Goal: Contribute content: Add original content to the website for others to see

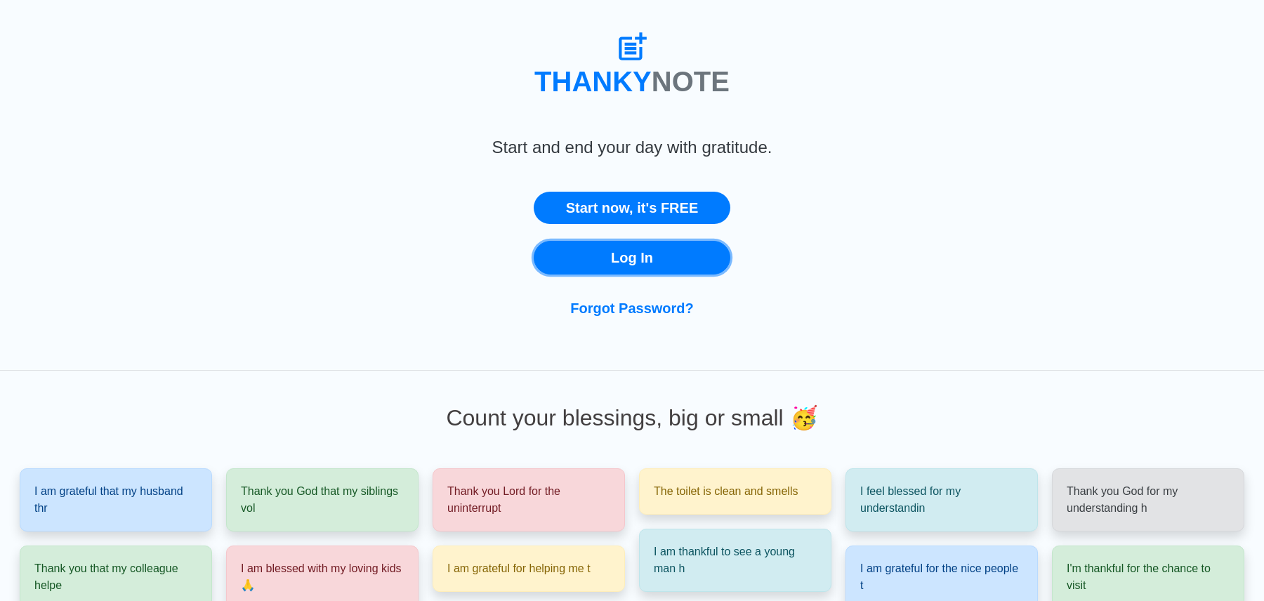
click at [591, 260] on link "Log In" at bounding box center [632, 258] width 197 height 34
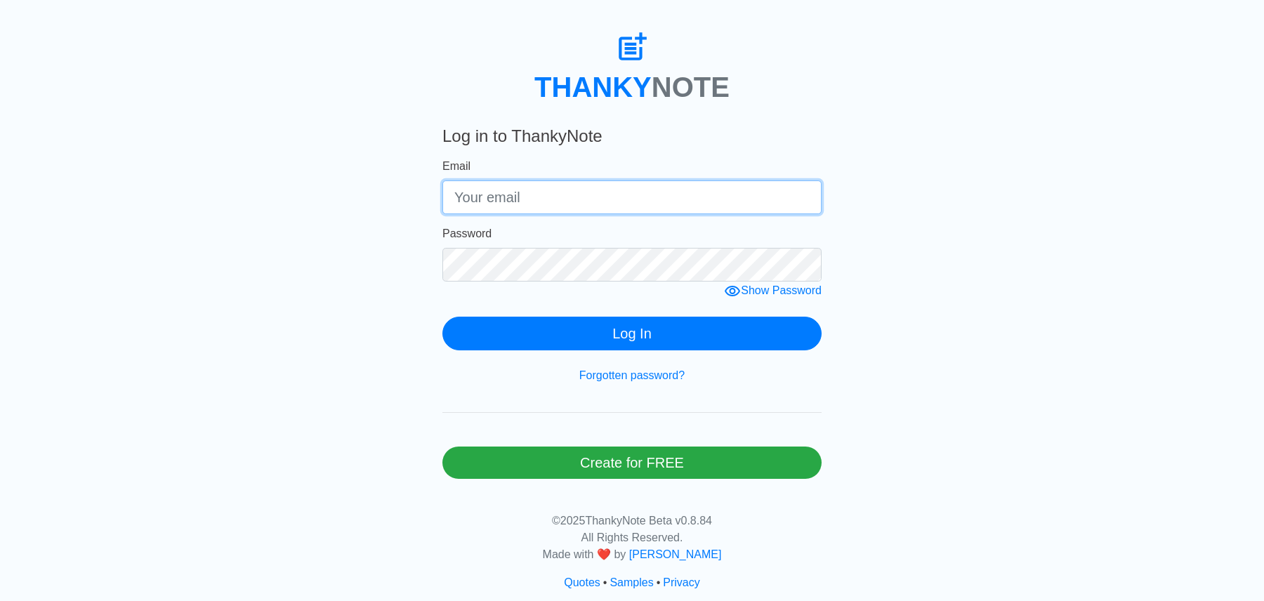
click at [591, 206] on input "Email" at bounding box center [632, 198] width 379 height 34
type input "[EMAIL_ADDRESS][DOMAIN_NAME]"
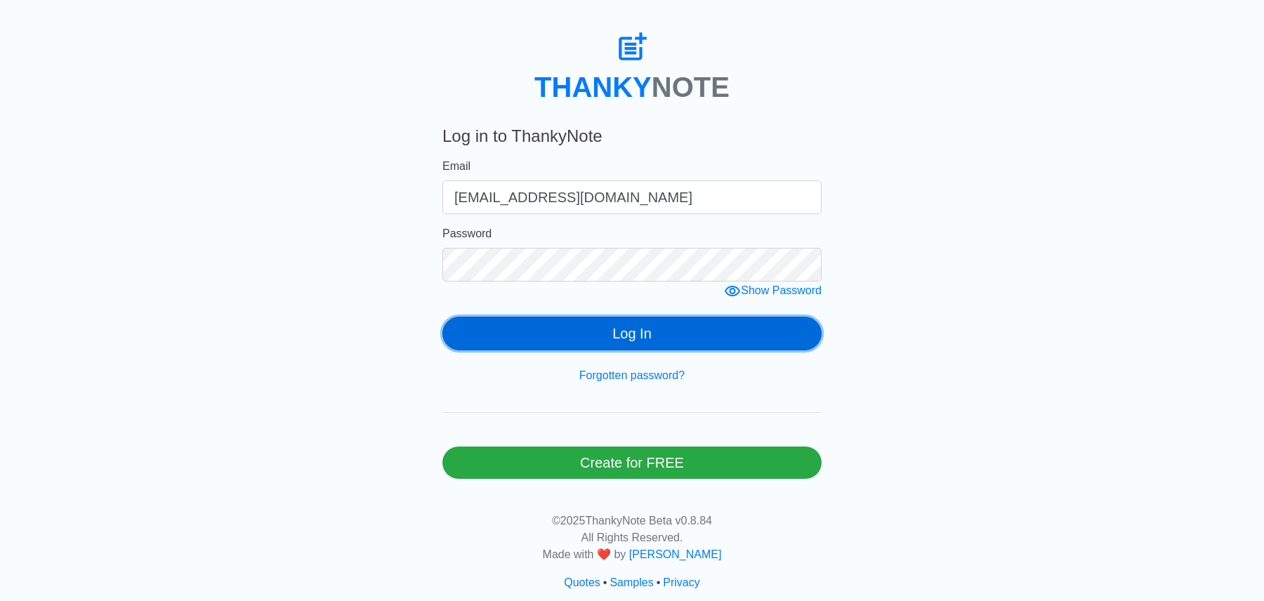
click at [589, 346] on button "Log In" at bounding box center [632, 334] width 379 height 34
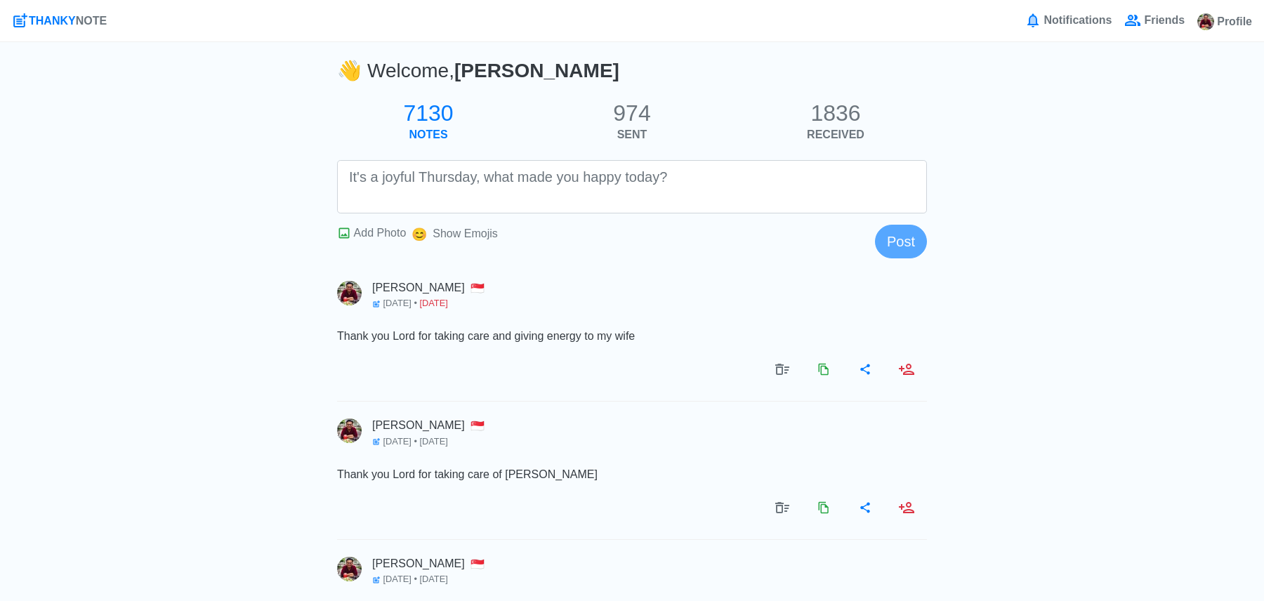
click at [597, 180] on textarea at bounding box center [632, 186] width 590 height 53
type textarea "T"
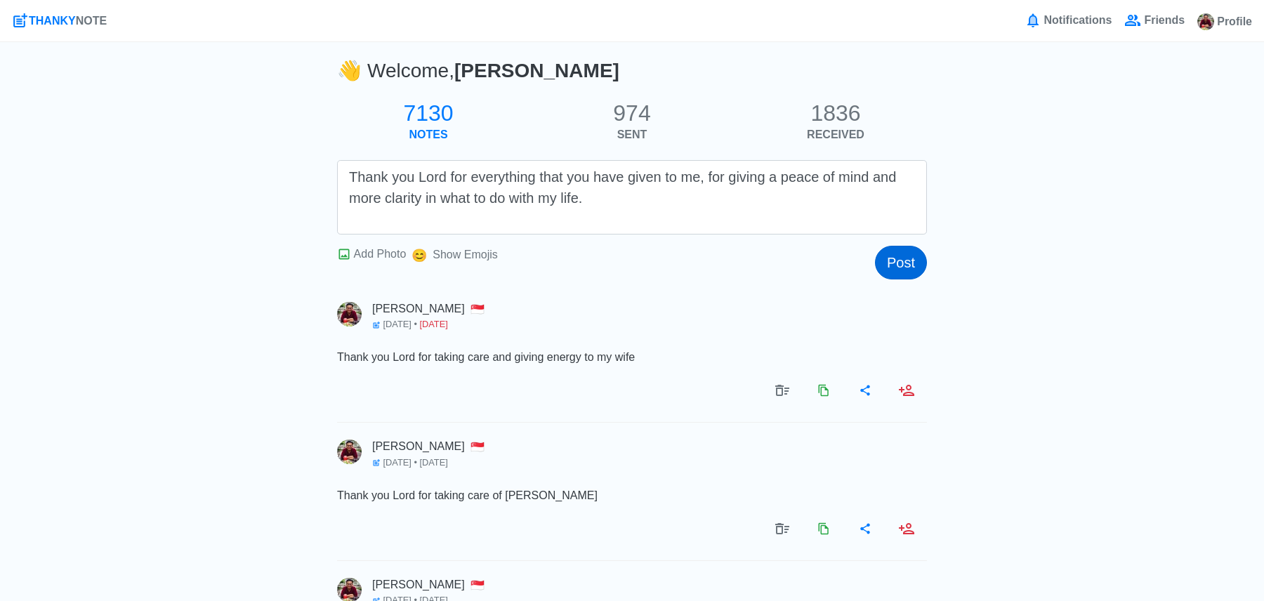
type textarea "Thank you Lord for everything that you have given to me, for giving a peace of …"
click at [903, 260] on button "Post" at bounding box center [901, 263] width 52 height 34
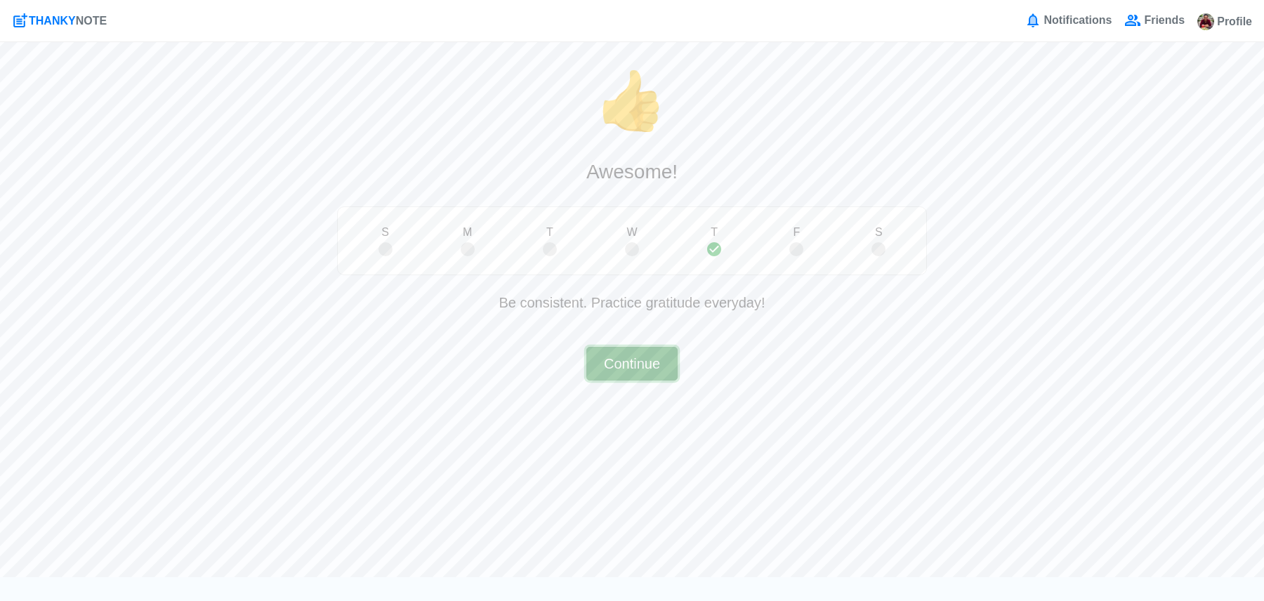
click at [643, 364] on button "Continue" at bounding box center [631, 364] width 91 height 34
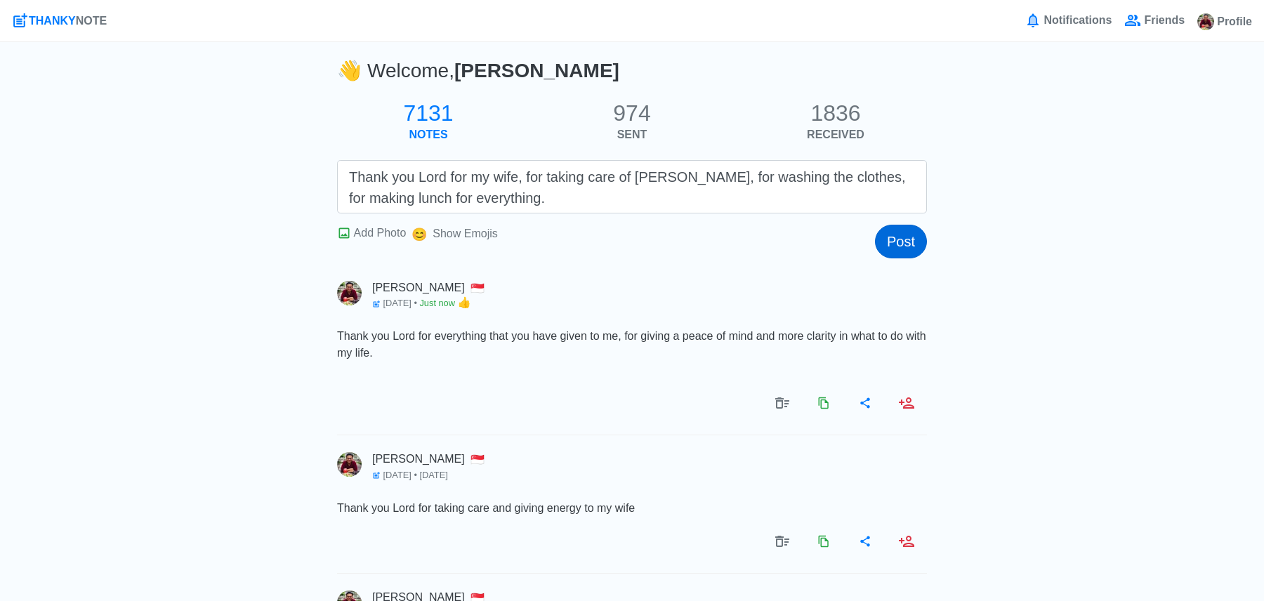
type textarea "Thank you Lord for my wife, for taking care of [PERSON_NAME], for washing the c…"
click at [911, 244] on button "Post" at bounding box center [901, 242] width 52 height 34
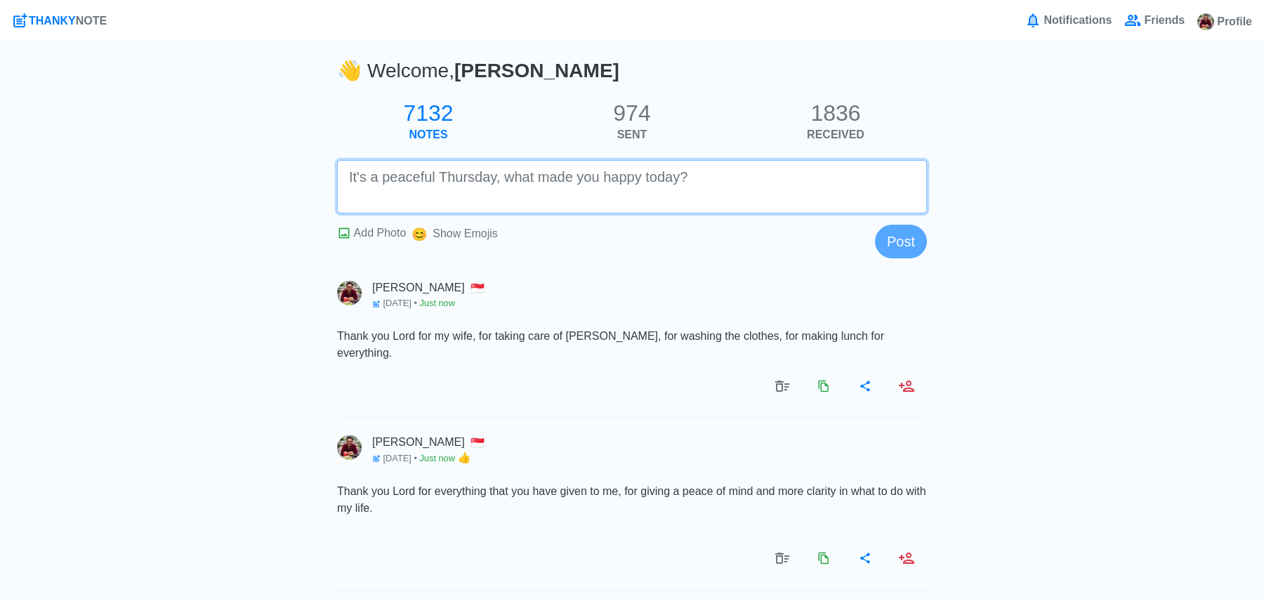
click at [756, 186] on textarea at bounding box center [632, 186] width 590 height 53
paste textarea "Thank you Lord for the good health that you have given to me and my wife and [P…"
type textarea "Thank you Lord for the good health that you have given to me and my wife and [P…"
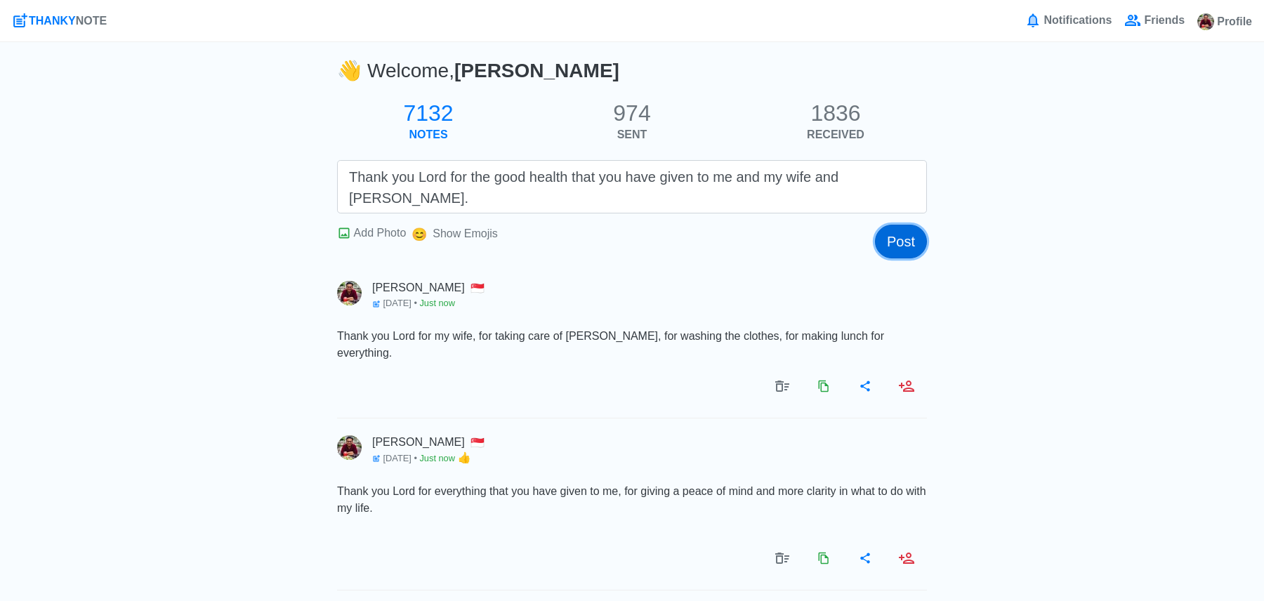
click at [909, 230] on button "Post" at bounding box center [901, 242] width 52 height 34
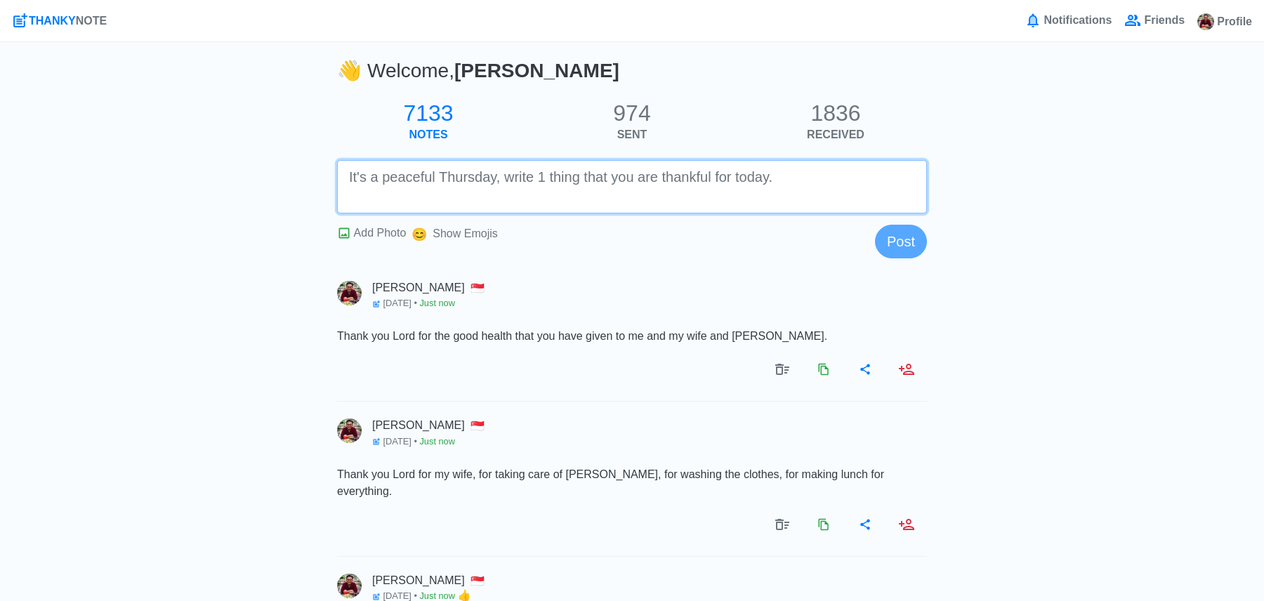
click at [889, 197] on textarea at bounding box center [632, 186] width 590 height 53
paste textarea "Thank you Lord for the amazing gift that you have given to me in my life."
paste textarea "Thank you very much for [PERSON_NAME]."
type textarea "Thank you Lord for the amazing gift that you have given to me in my life. Thank…"
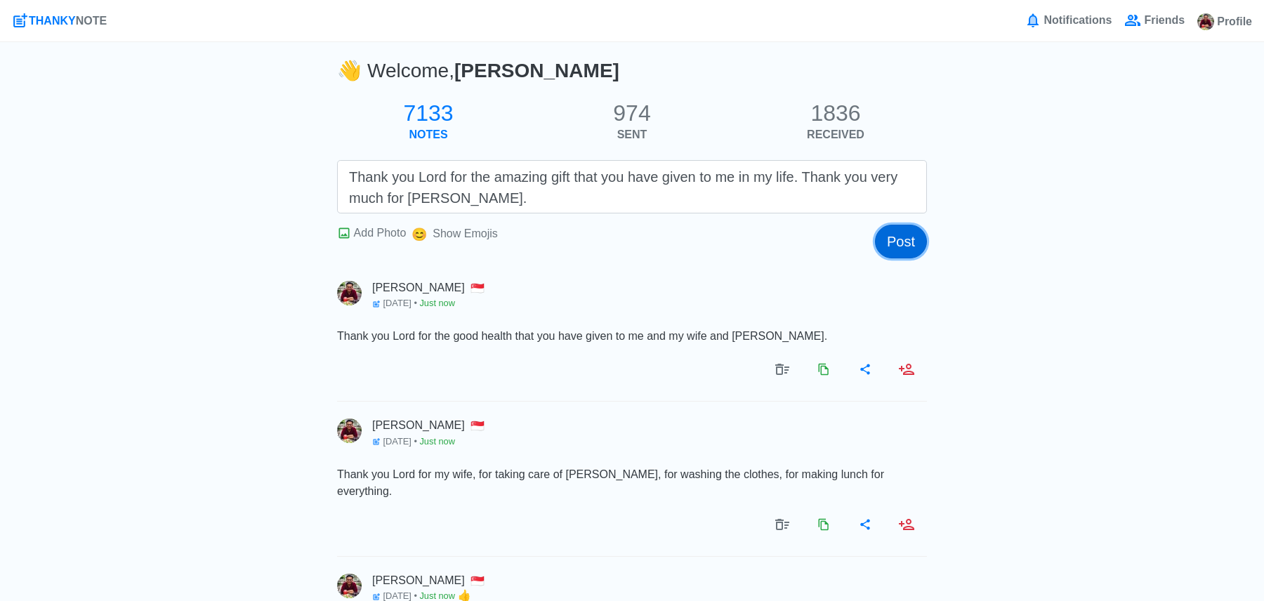
click at [893, 243] on button "Post" at bounding box center [901, 242] width 52 height 34
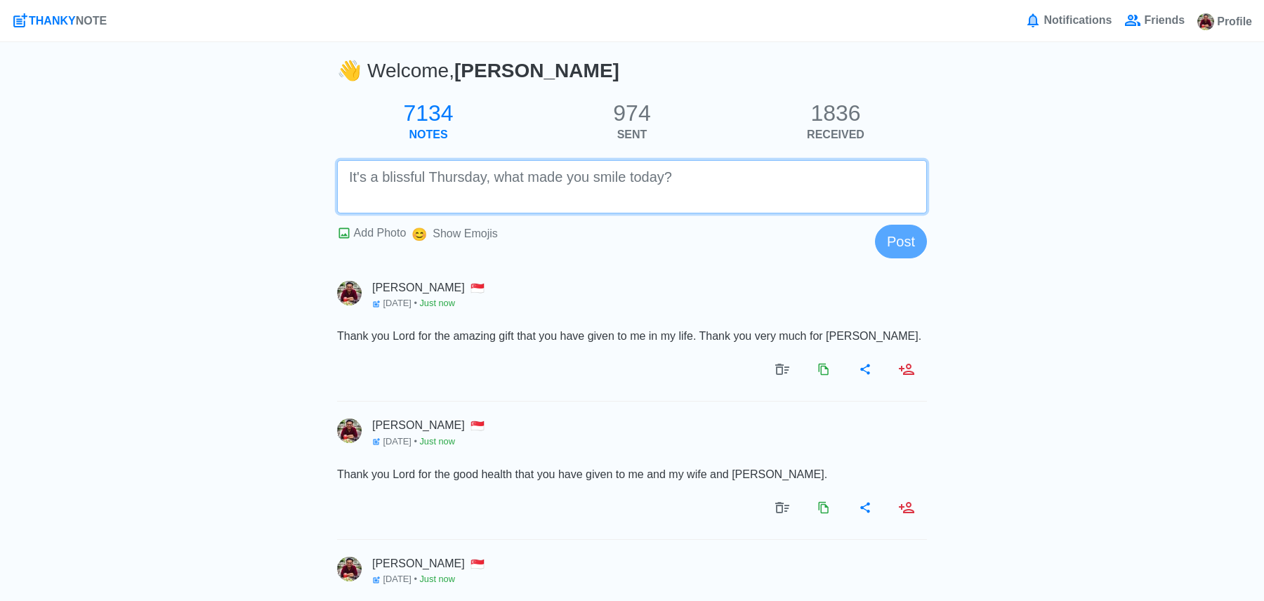
click at [806, 202] on textarea at bounding box center [632, 186] width 590 height 53
paste textarea "Thank you Lord for all the praises that you have given to us. Even though we do…"
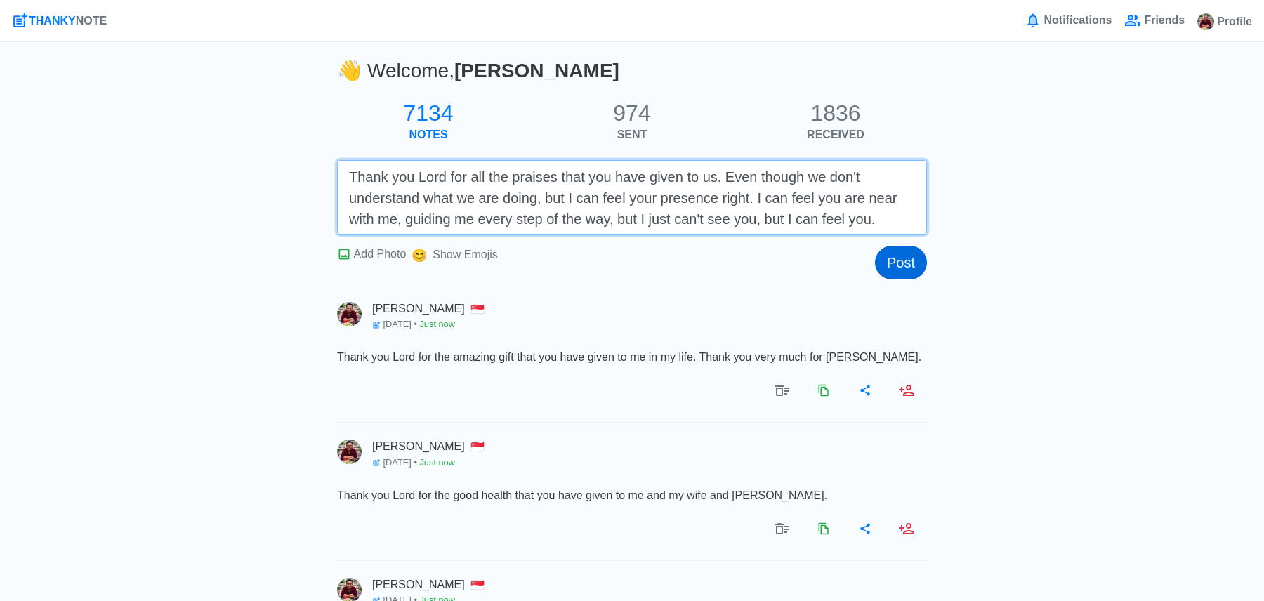
type textarea "Thank you Lord for all the praises that you have given to us. Even though we do…"
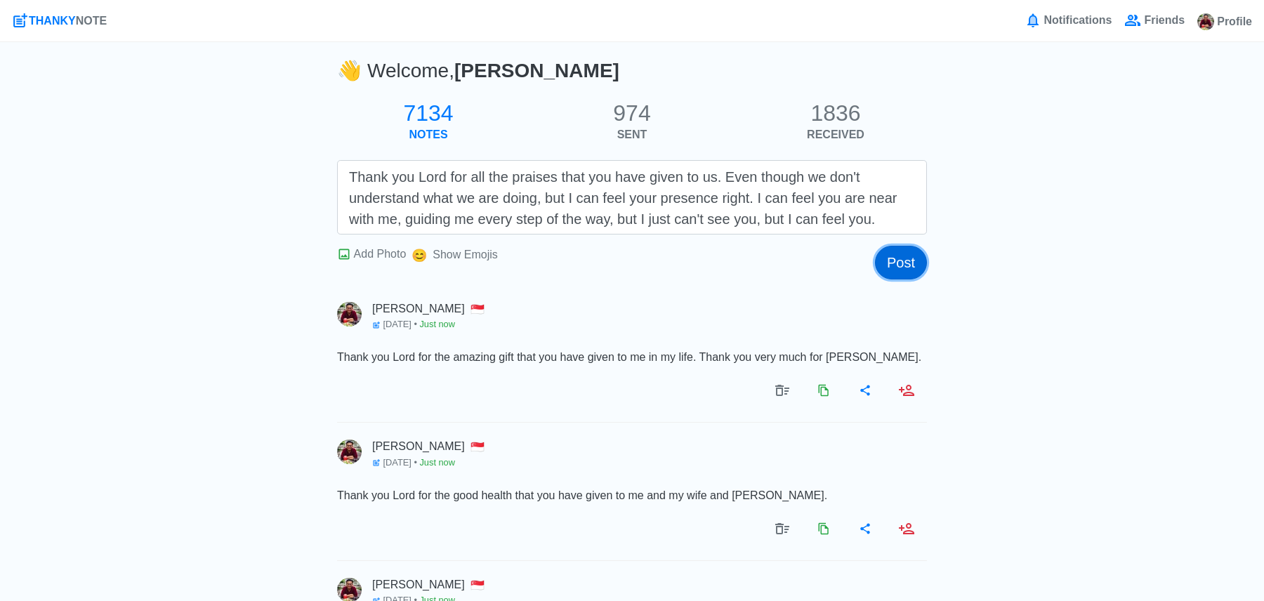
click at [896, 251] on button "Post" at bounding box center [901, 263] width 52 height 34
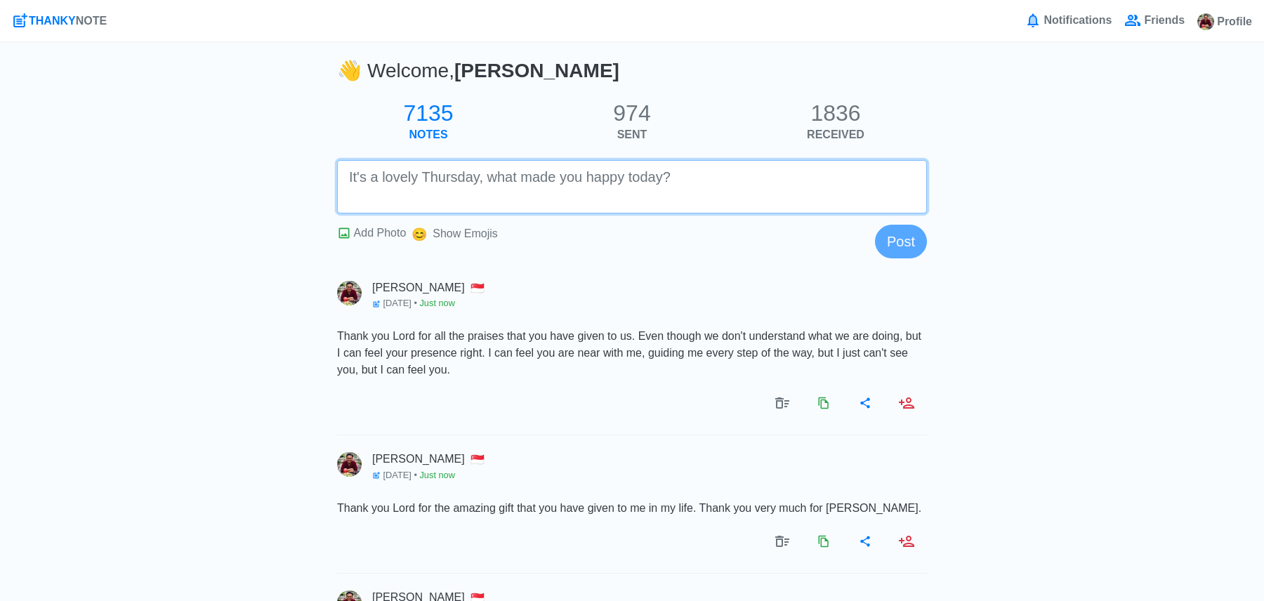
click at [593, 190] on textarea at bounding box center [632, 186] width 590 height 53
paste textarea "Thank you Lord for the coffee [DATE] from [PERSON_NAME]."
type textarea "Thank you Lord for the coffee [DATE] from [PERSON_NAME]"
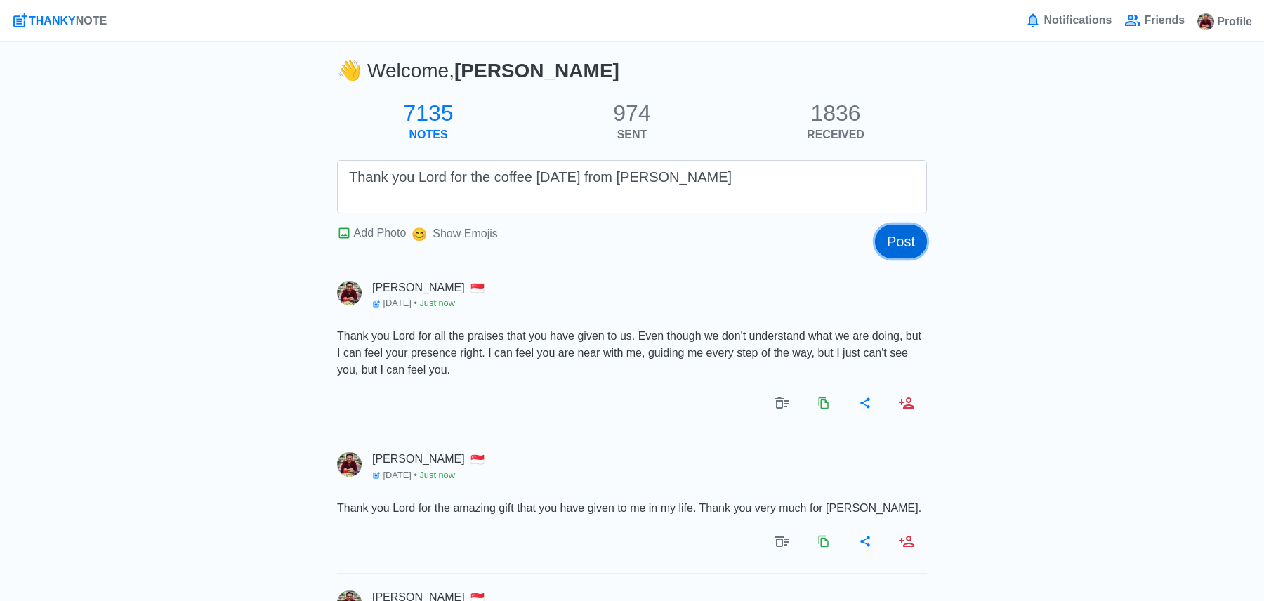
click at [898, 243] on button "Post" at bounding box center [901, 242] width 52 height 34
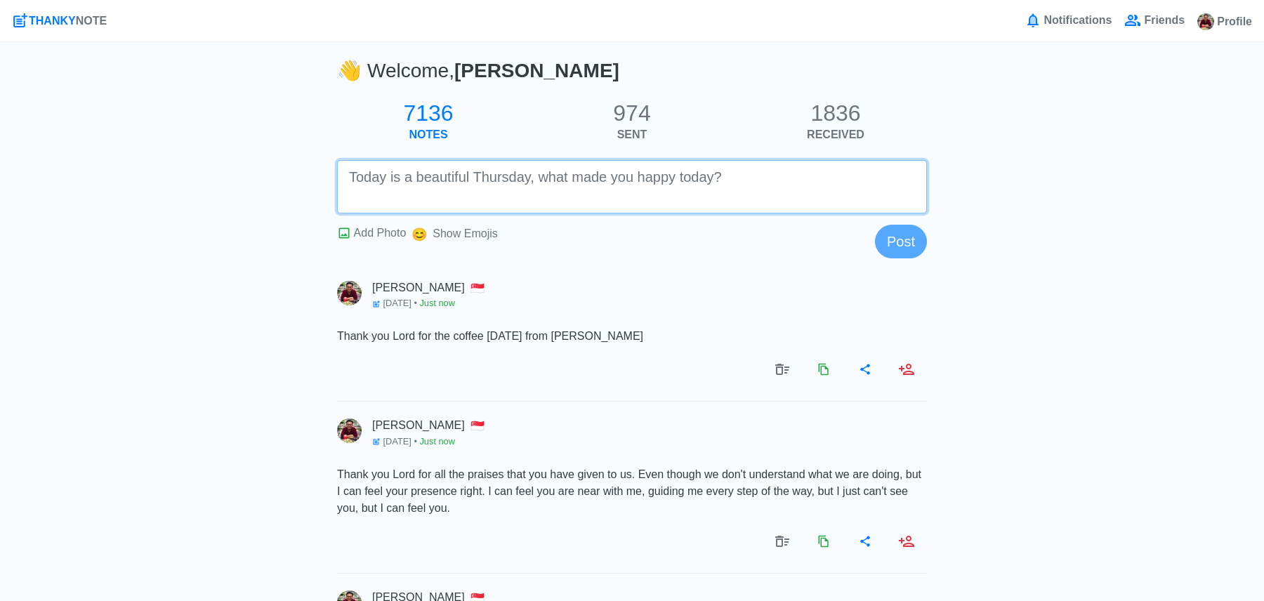
click at [784, 201] on textarea at bounding box center [632, 186] width 590 height 53
paste textarea "Thank you Lord for giving me the skills to listen for my ability to speak. Than…"
type textarea "Thank you Lord for giving me the skills to listen for my ability to speak. Than…"
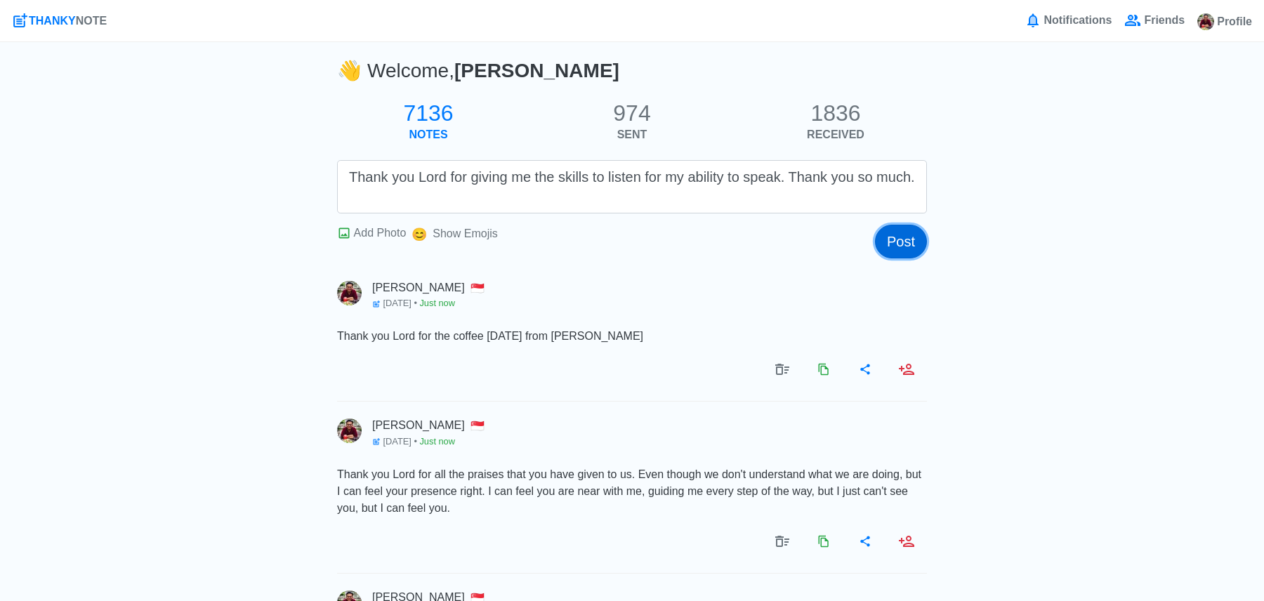
click at [896, 242] on button "Post" at bounding box center [901, 242] width 52 height 34
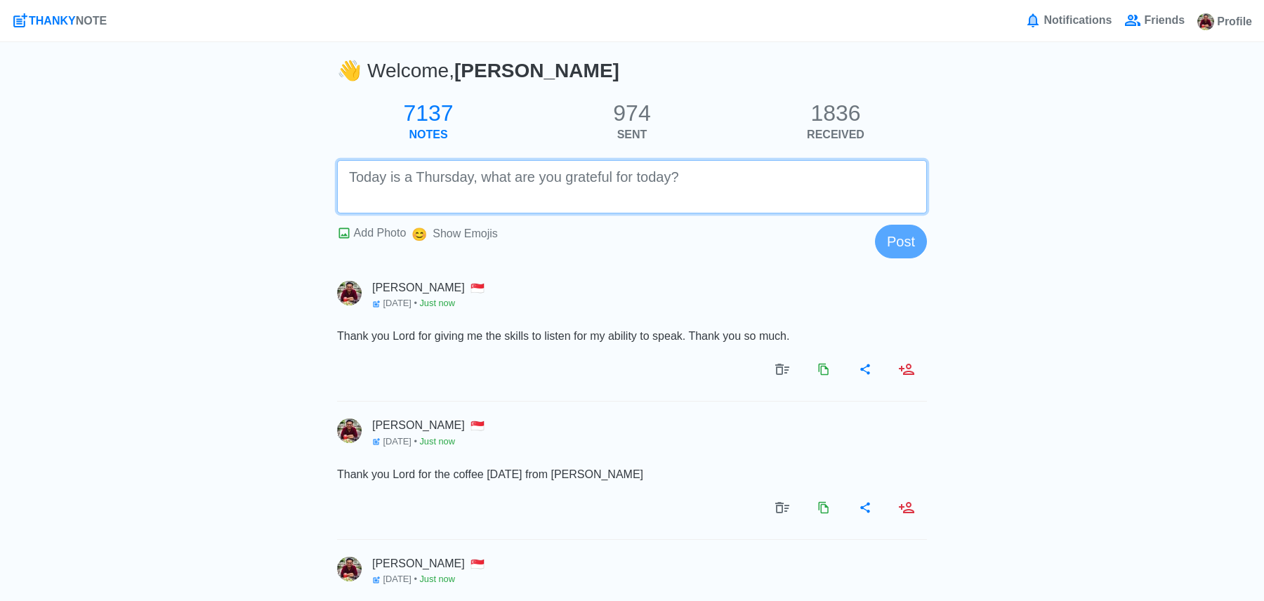
click at [877, 203] on textarea at bounding box center [632, 186] width 590 height 53
paste textarea "Thank you for taking..."
type textarea "Thank you for TK and Msgr [PERSON_NAME]"
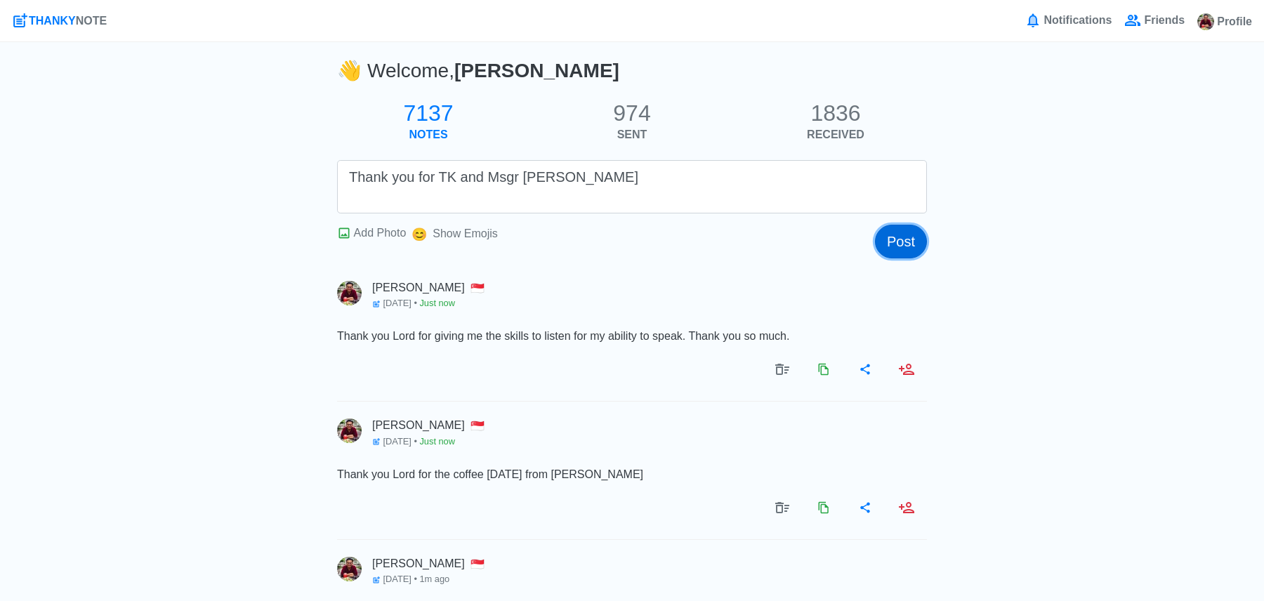
click at [918, 243] on button "Post" at bounding box center [901, 242] width 52 height 34
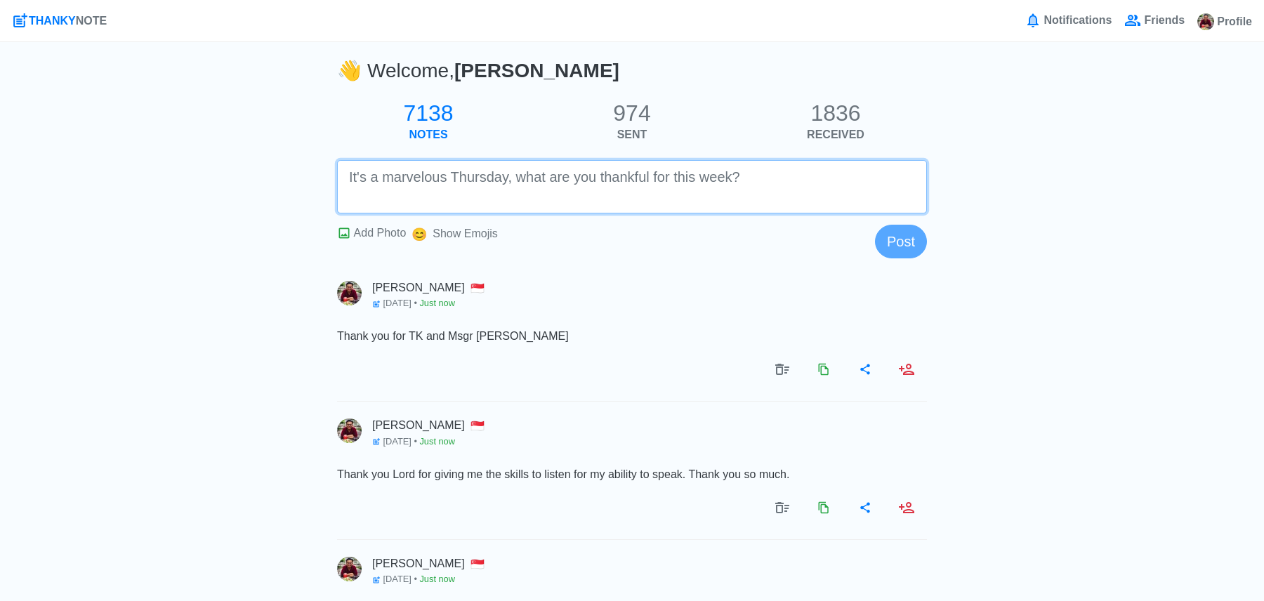
click at [838, 202] on textarea at bounding box center [632, 186] width 590 height 53
paste textarea "Thank you Lord for YE and [PERSON_NAME]."
click at [479, 172] on textarea "Thank you Lord for YE and [PERSON_NAME]." at bounding box center [632, 186] width 590 height 53
type textarea "Thank you Lord for [PERSON_NAME] and [PERSON_NAME]."
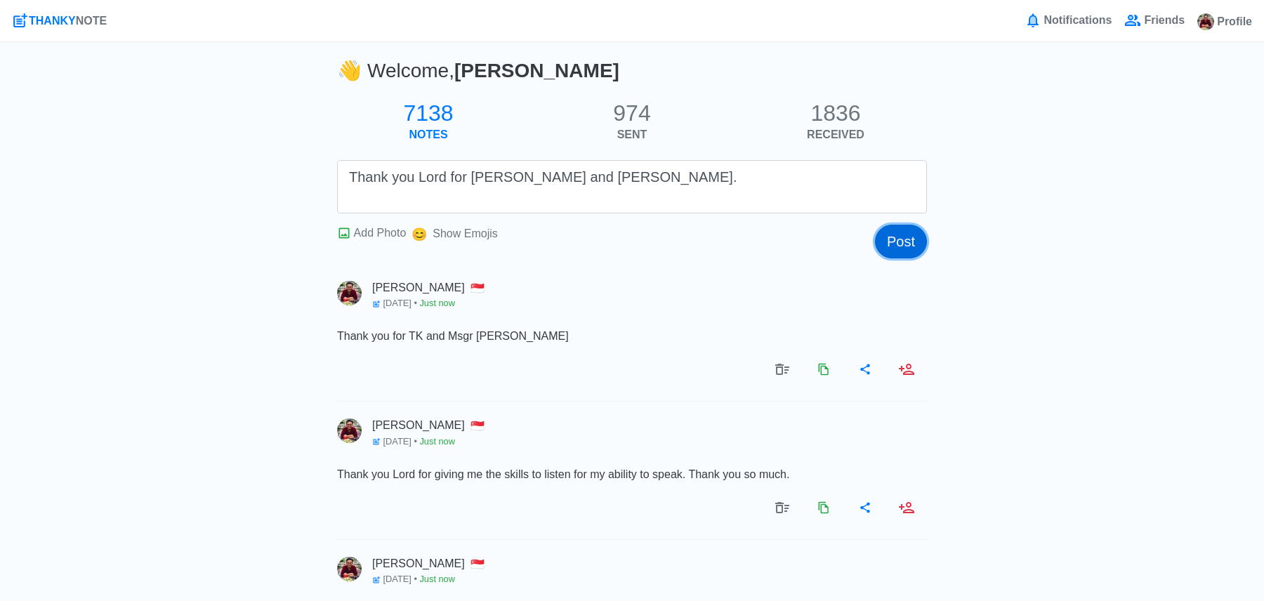
click at [896, 251] on button "Post" at bounding box center [901, 242] width 52 height 34
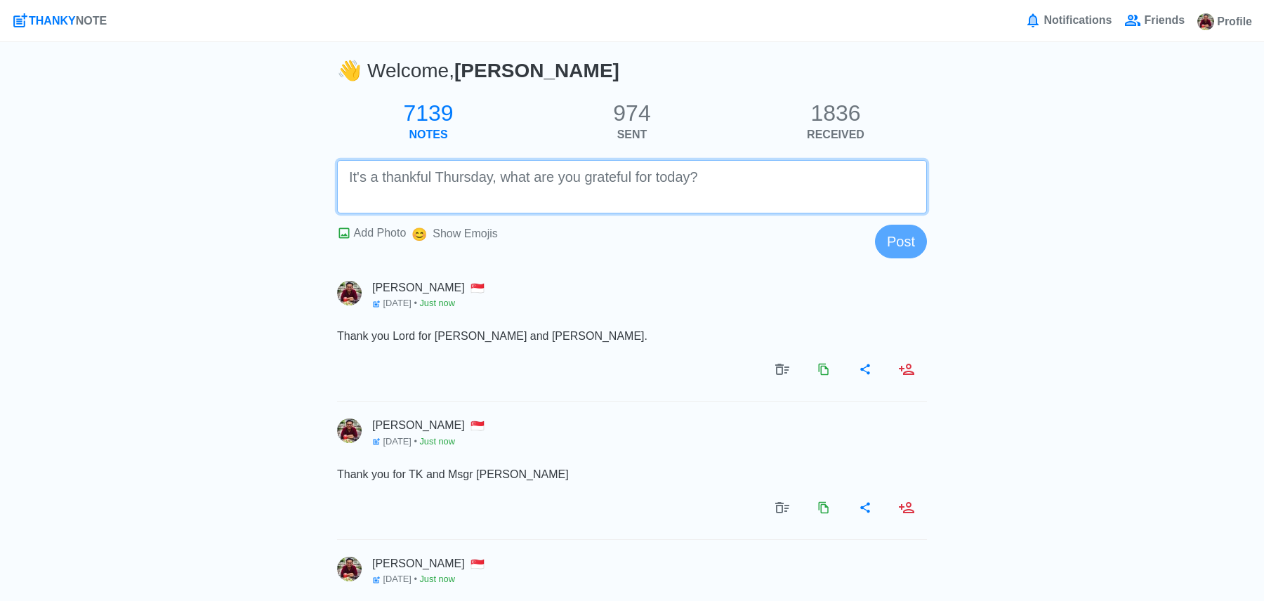
click at [678, 192] on textarea at bounding box center [632, 186] width 590 height 53
click at [651, 188] on textarea at bounding box center [632, 186] width 590 height 53
paste textarea "Thank you Lord for this strength."
type textarea "Thank you Lord for this strength."
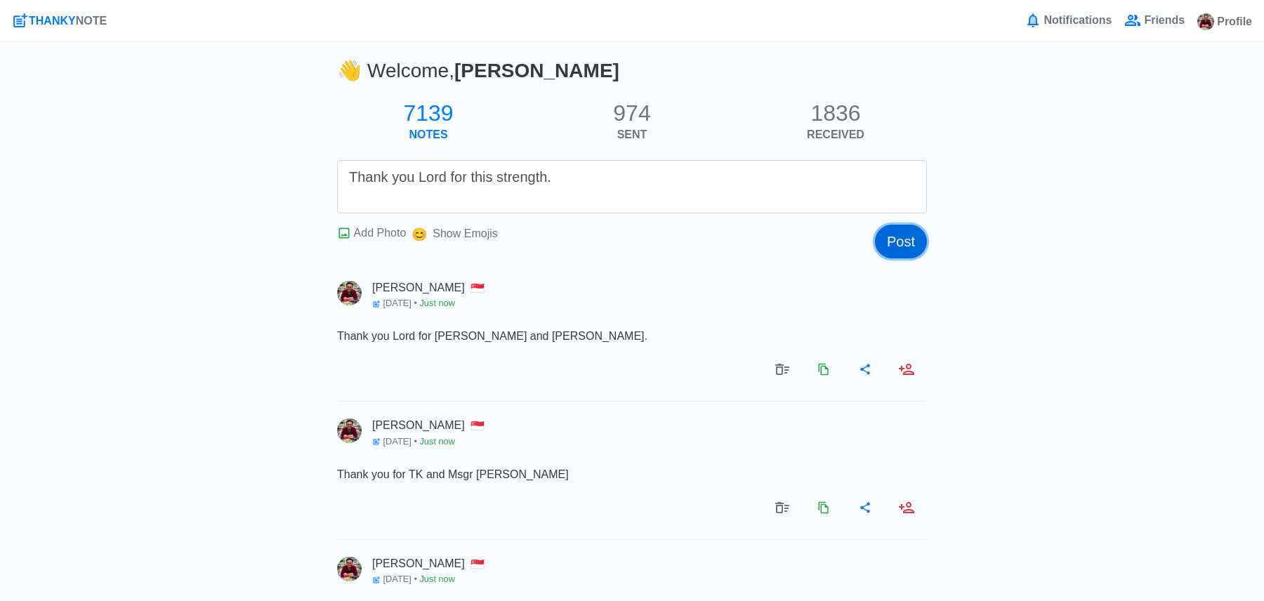
click at [919, 250] on button "Post" at bounding box center [901, 242] width 52 height 34
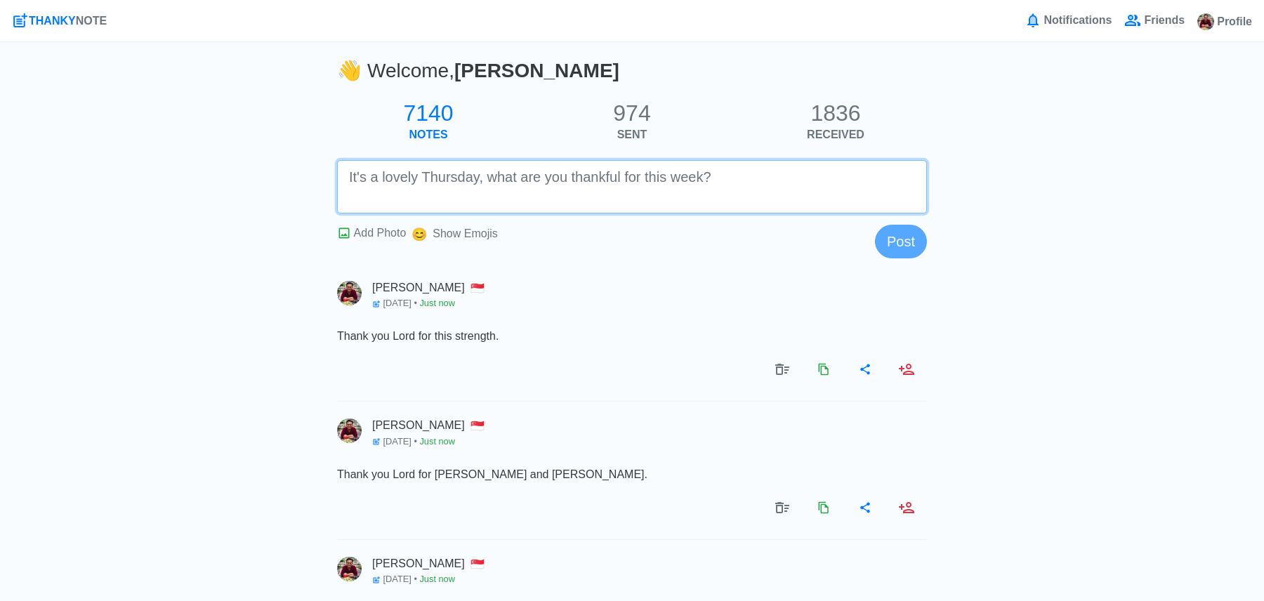
click at [639, 169] on textarea at bounding box center [632, 186] width 590 height 53
paste textarea "Thank you Lord for my parents."
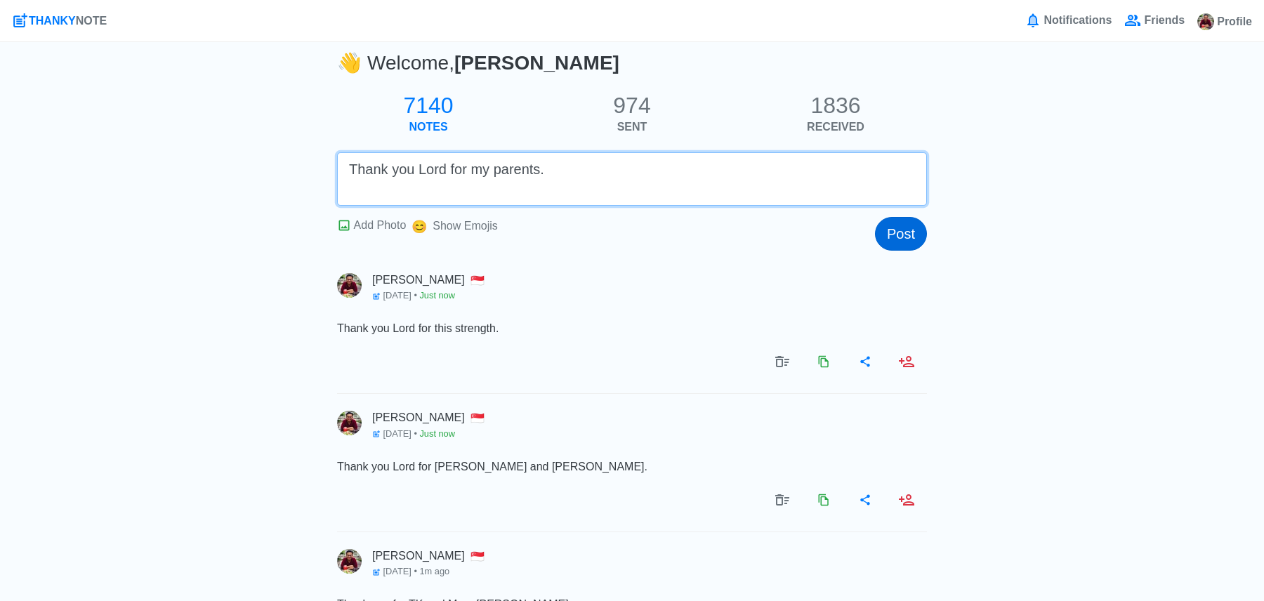
type textarea "Thank you Lord for my parents."
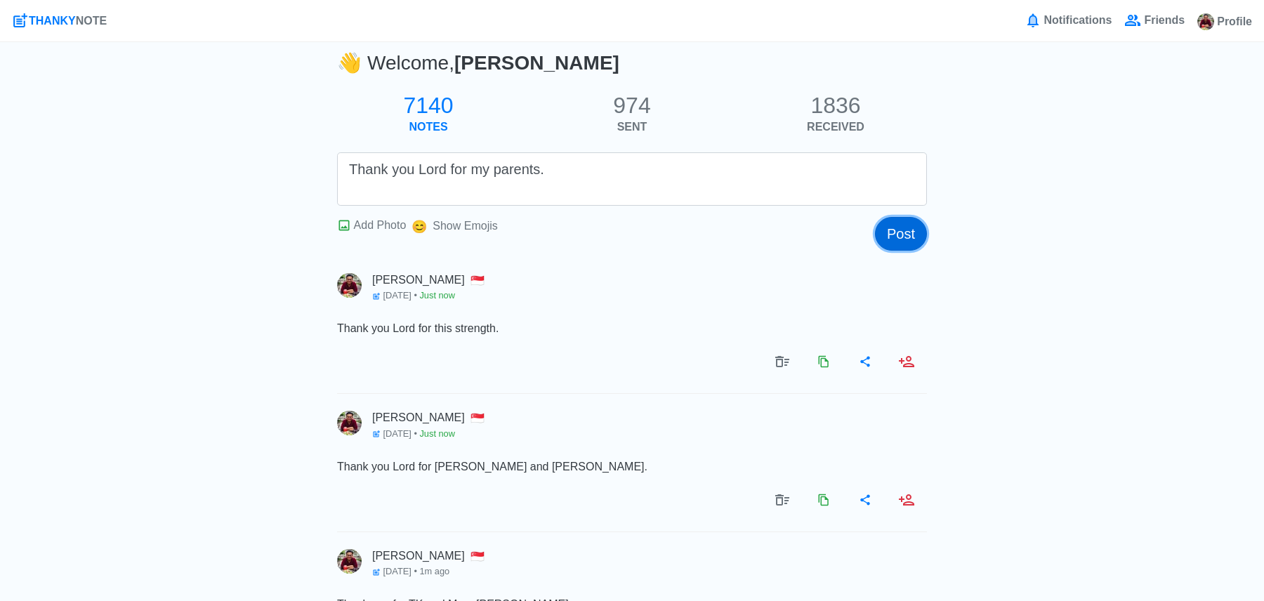
click at [898, 243] on button "Post" at bounding box center [901, 234] width 52 height 34
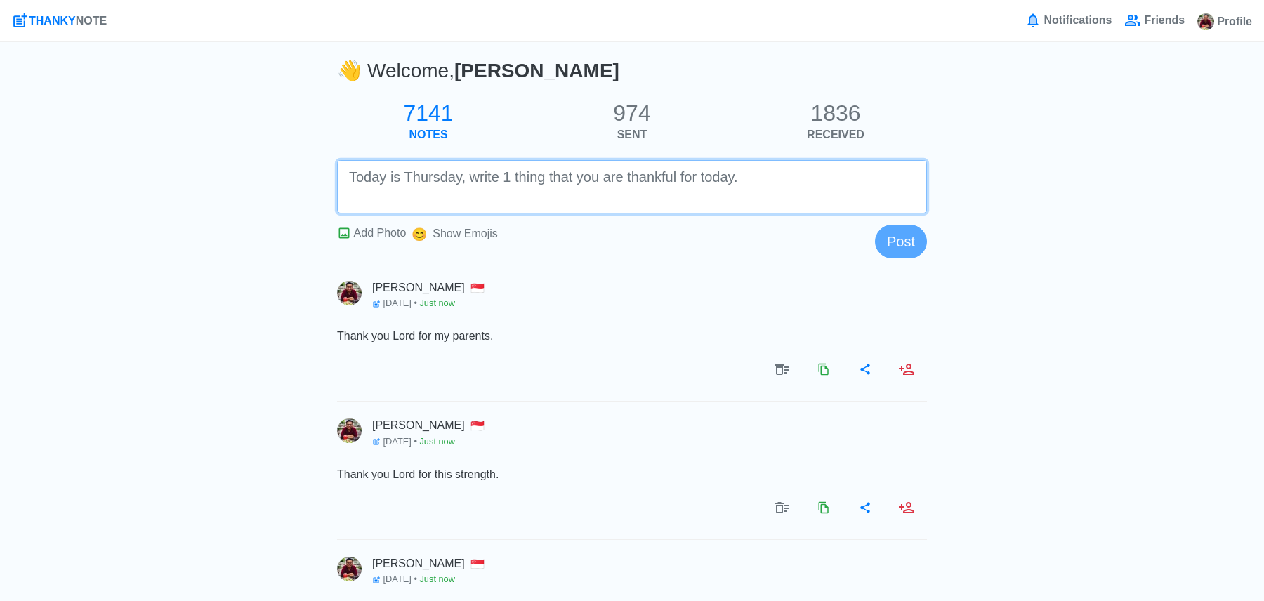
click at [827, 196] on textarea at bounding box center [632, 186] width 590 height 53
paste textarea "Thank you hard for my in-laws. They have been very supportive of J-Go."
type textarea "Thank you hard for my in-laws. They have been very supportive of [PERSON_NAME]."
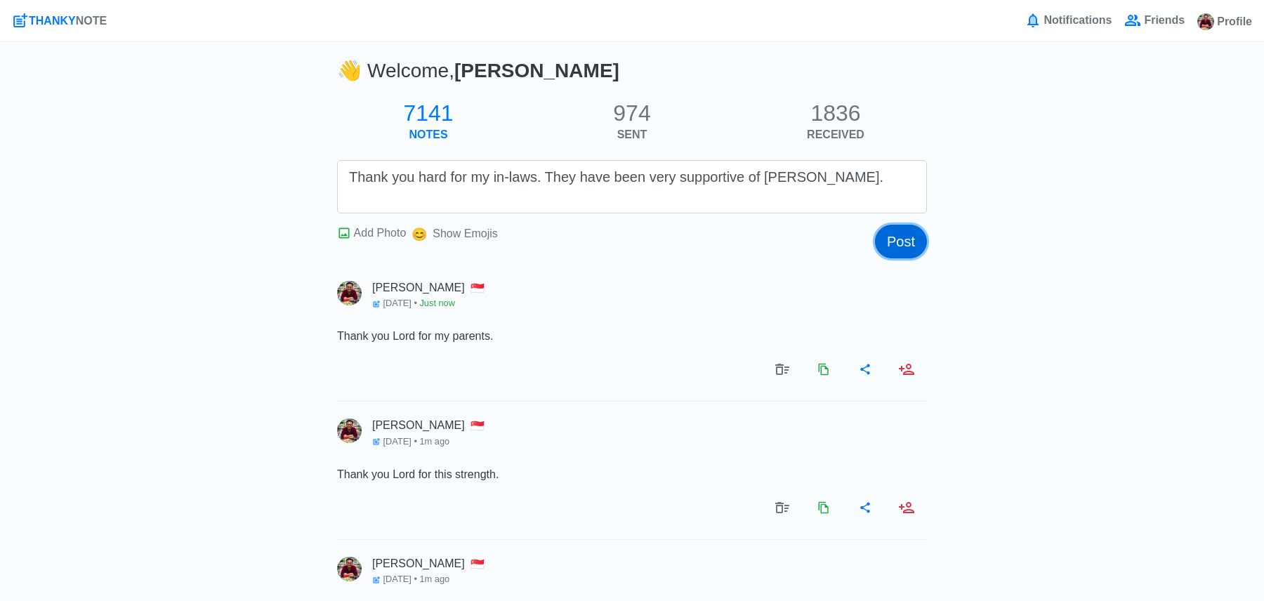
click at [900, 247] on button "Post" at bounding box center [901, 242] width 52 height 34
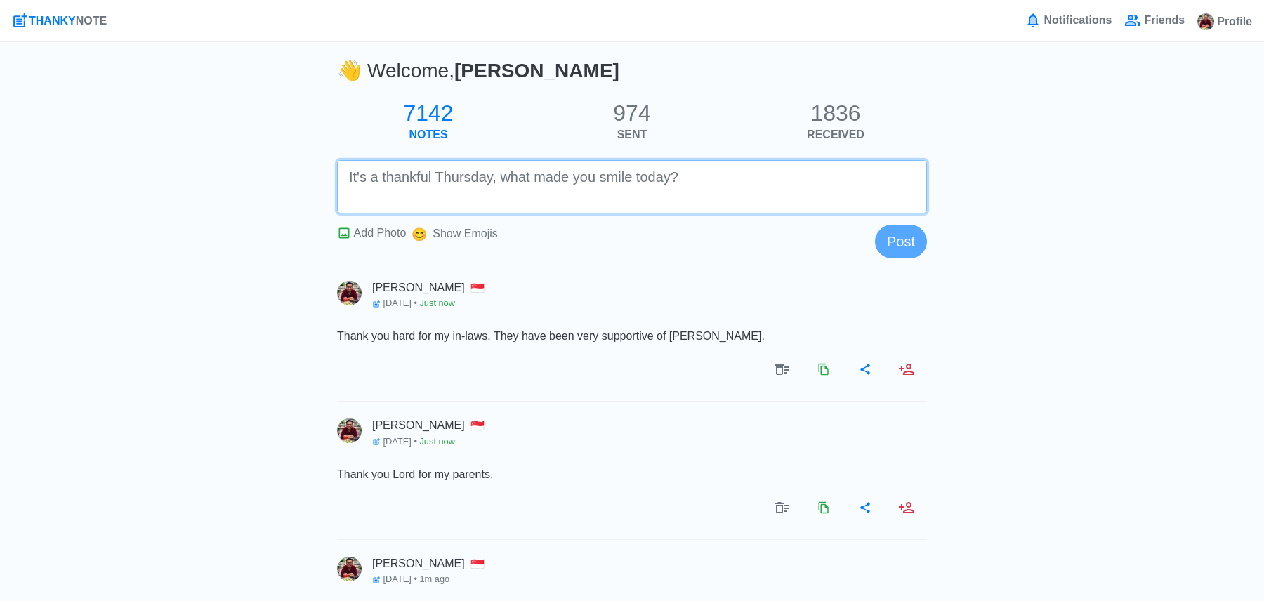
click at [754, 197] on textarea at bounding box center [632, 186] width 590 height 53
paste textarea "Thank you Lord for the lunch [DATE]."
type textarea "Thank you Lord for the lunch [DATE]."
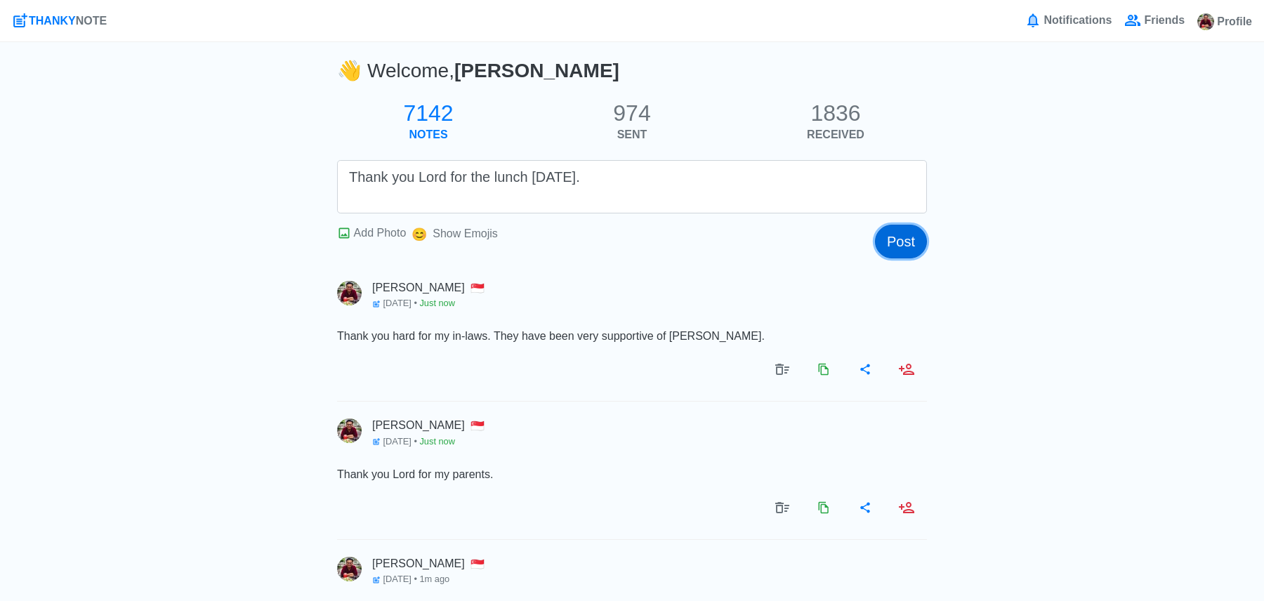
click at [898, 244] on button "Post" at bounding box center [901, 242] width 52 height 34
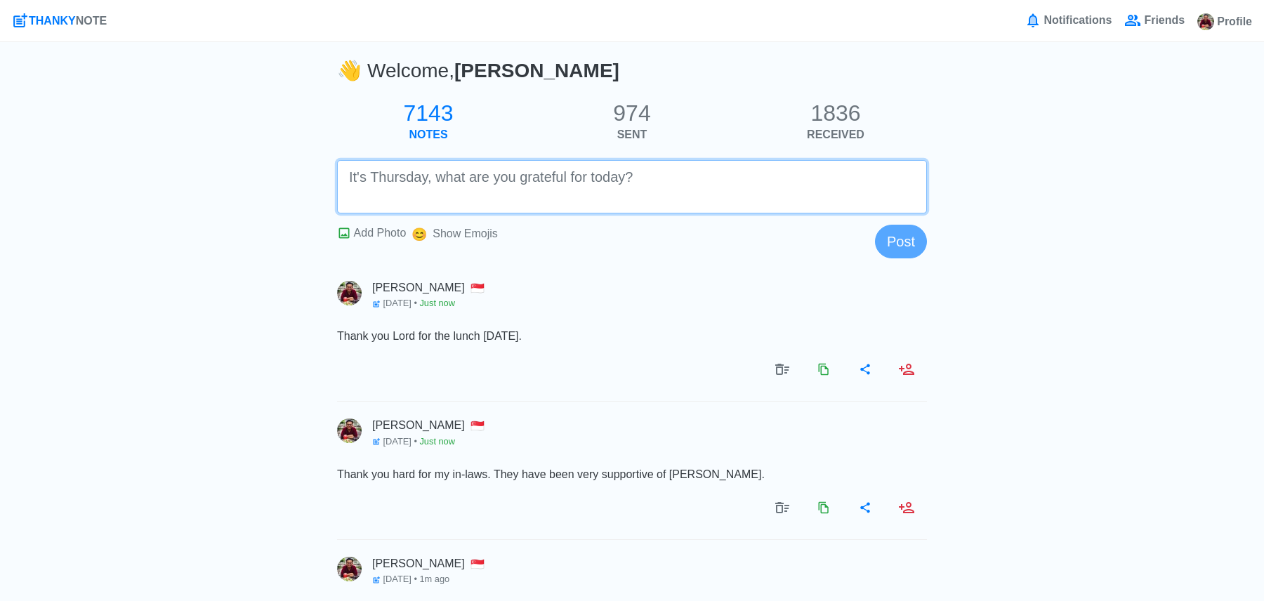
click at [850, 198] on textarea at bounding box center [632, 186] width 590 height 53
paste textarea "Thank you Lord for the biscuits from the Elin's office."
click at [626, 178] on textarea "Thank you Lord for the biscuits from the Elin's office." at bounding box center [632, 186] width 590 height 53
type textarea "Thank you Lord for the biscuits from the [PERSON_NAME]'s office."
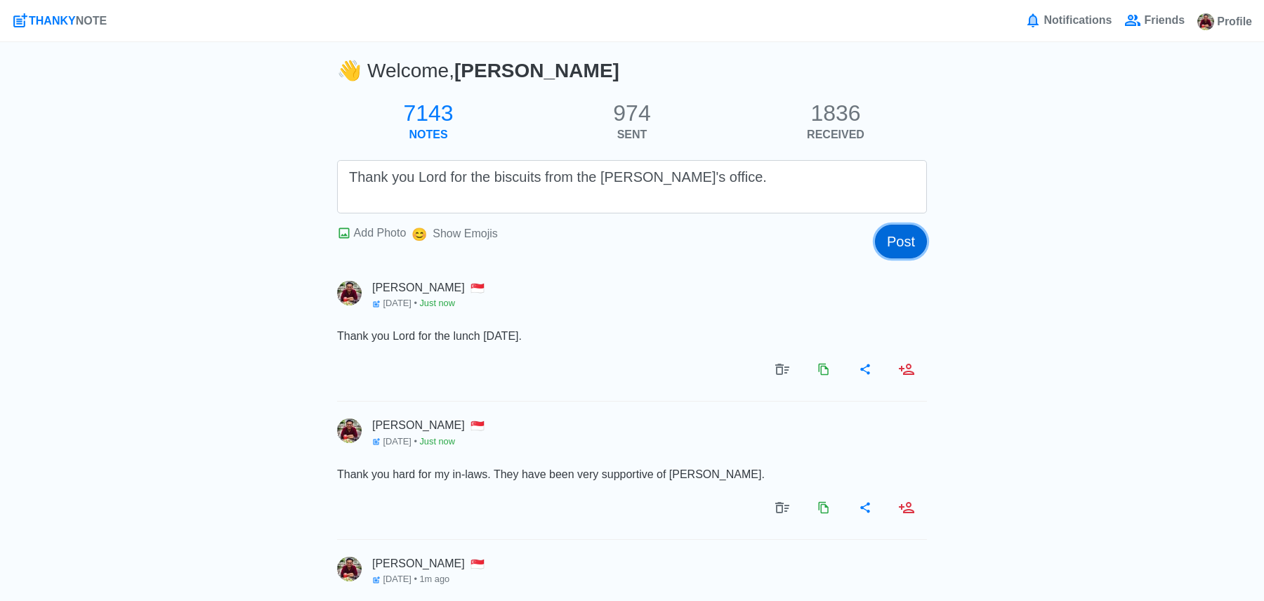
click at [907, 257] on button "Post" at bounding box center [901, 242] width 52 height 34
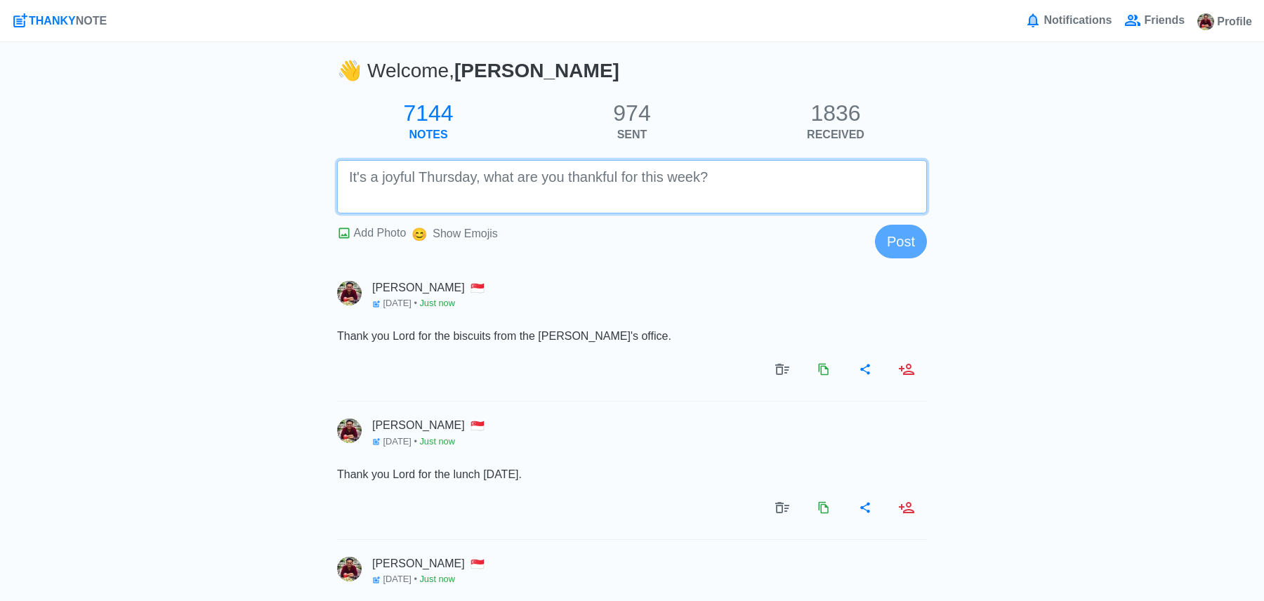
click at [839, 197] on textarea at bounding box center [632, 186] width 590 height 53
paste textarea "Thank you Lord for giving me ability to code and understand code."
type textarea "Thank you Lord for giving me ability to code and understand code."
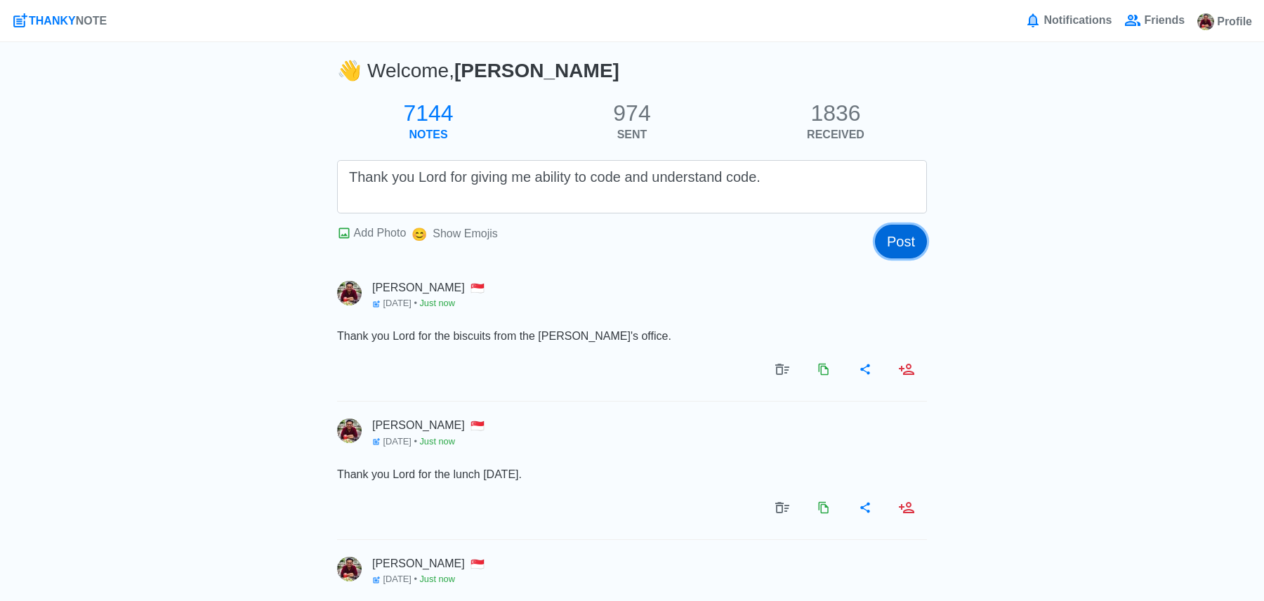
click at [890, 245] on button "Post" at bounding box center [901, 242] width 52 height 34
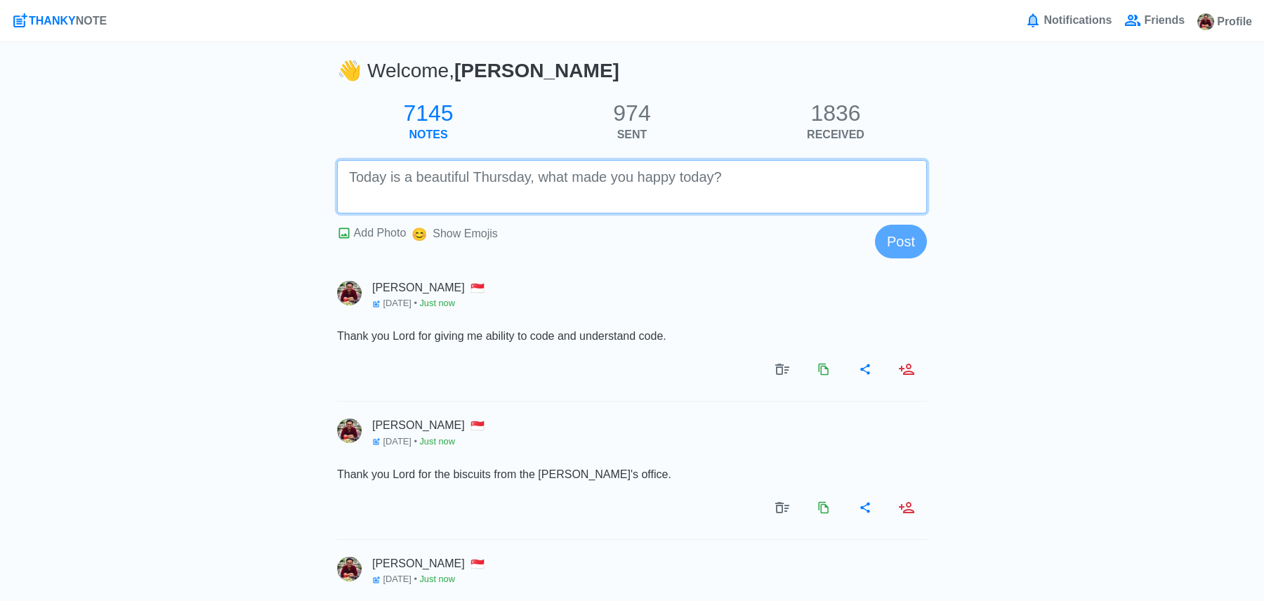
click at [821, 206] on textarea at bounding box center [632, 186] width 590 height 53
paste textarea "Thank you Lord for helping me build this thank you note."
type textarea "Thank you Lord for helping me build this thank you note."
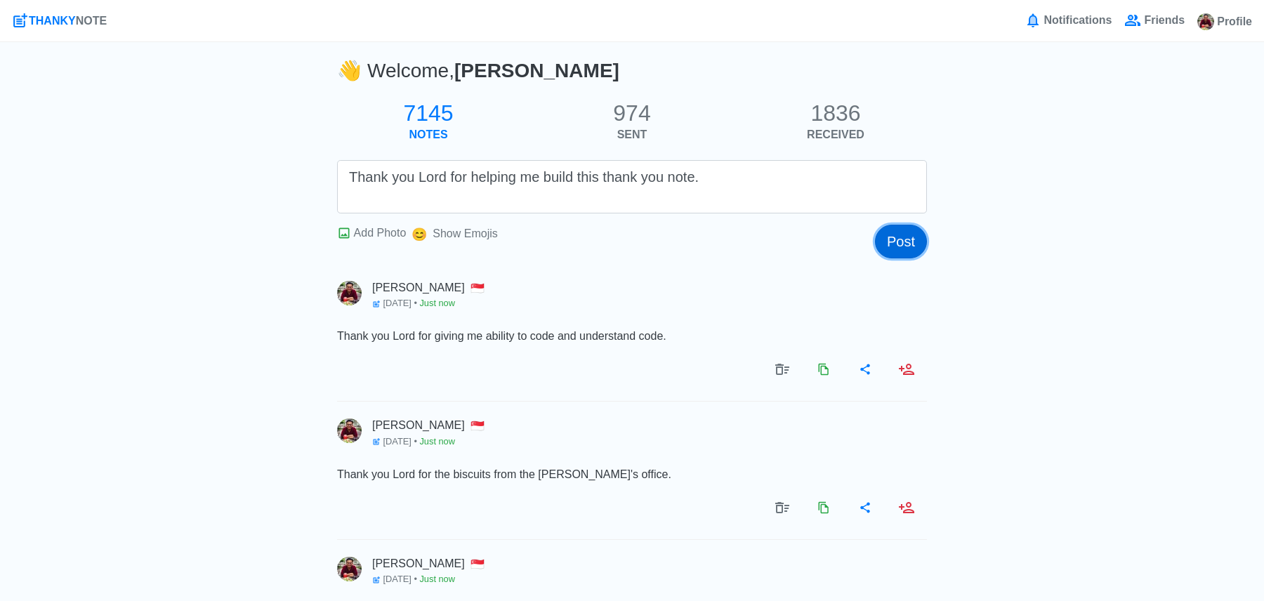
click at [890, 242] on button "Post" at bounding box center [901, 242] width 52 height 34
click at [1229, 0] on nav "THANKY NOTE Profile Friends Notifications" at bounding box center [632, 21] width 1264 height 42
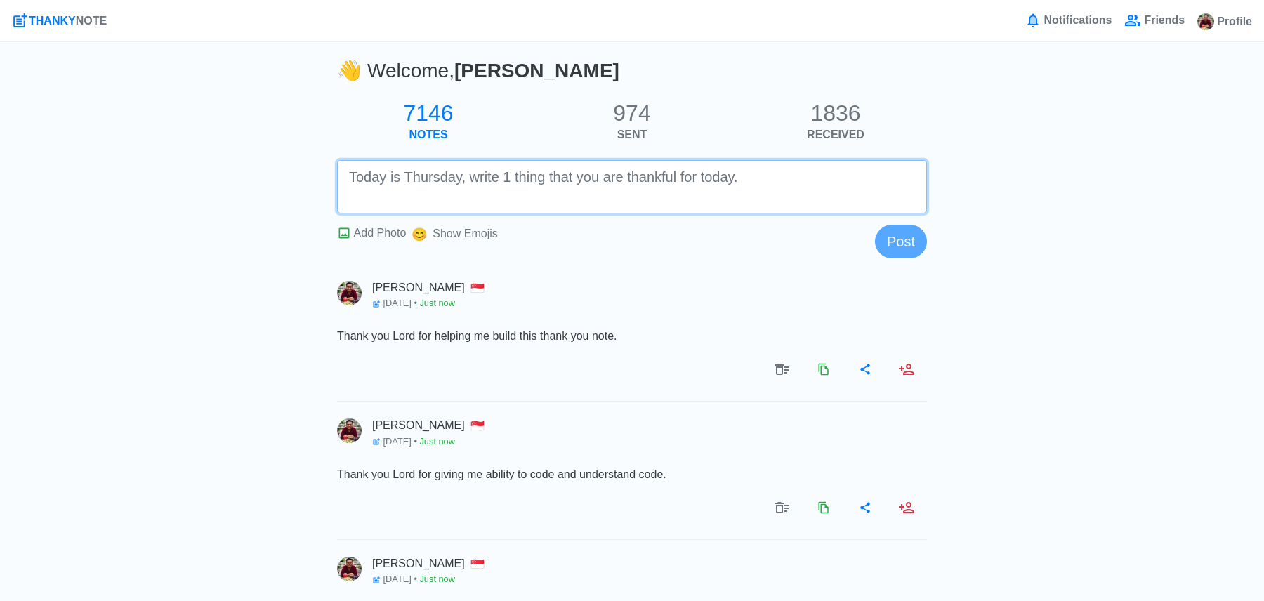
click at [620, 181] on textarea at bounding box center [632, 186] width 590 height 53
paste textarea "Thank you Lord for the AI."
paste textarea "that I am able to do more work."
type textarea "Thank you Lord for the AI that I am able to do more work."
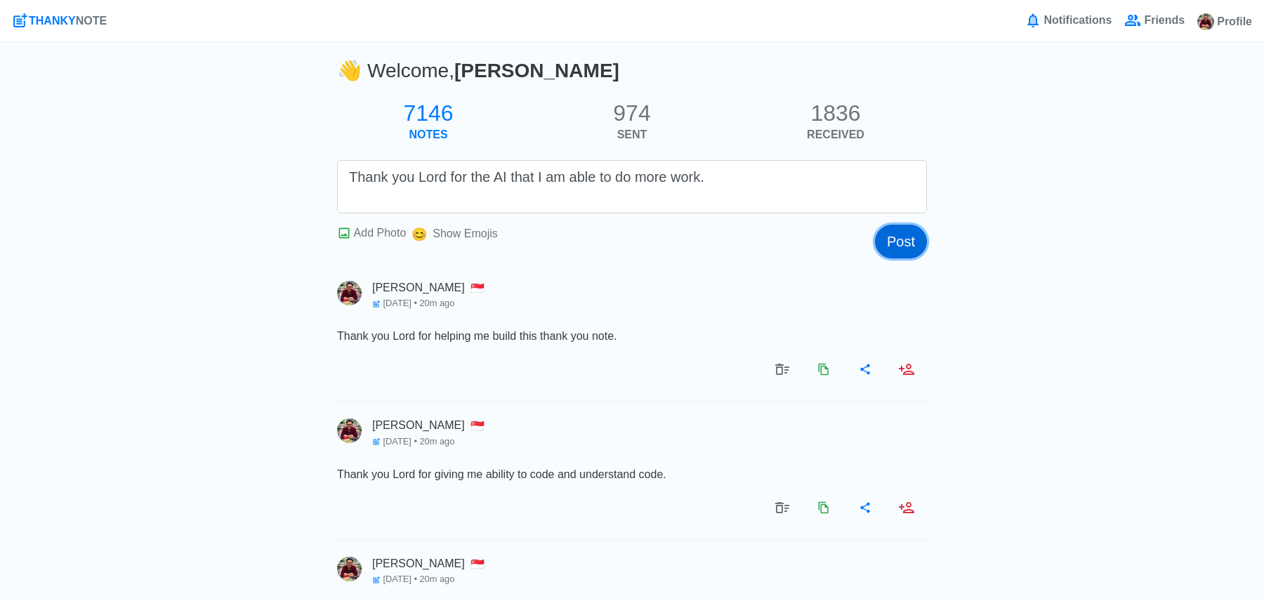
click at [919, 244] on button "Post" at bounding box center [901, 242] width 52 height 34
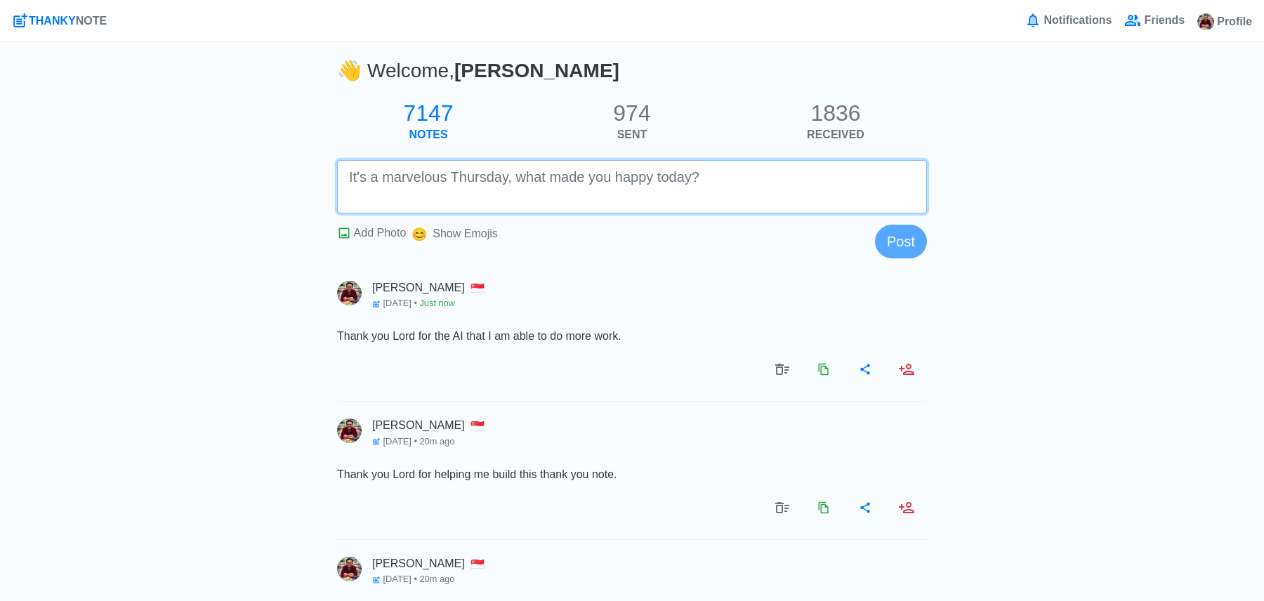
click at [795, 192] on textarea at bounding box center [632, 186] width 590 height 53
paste textarea "Thank you for giving me the skills to build software. I am not successful now. …"
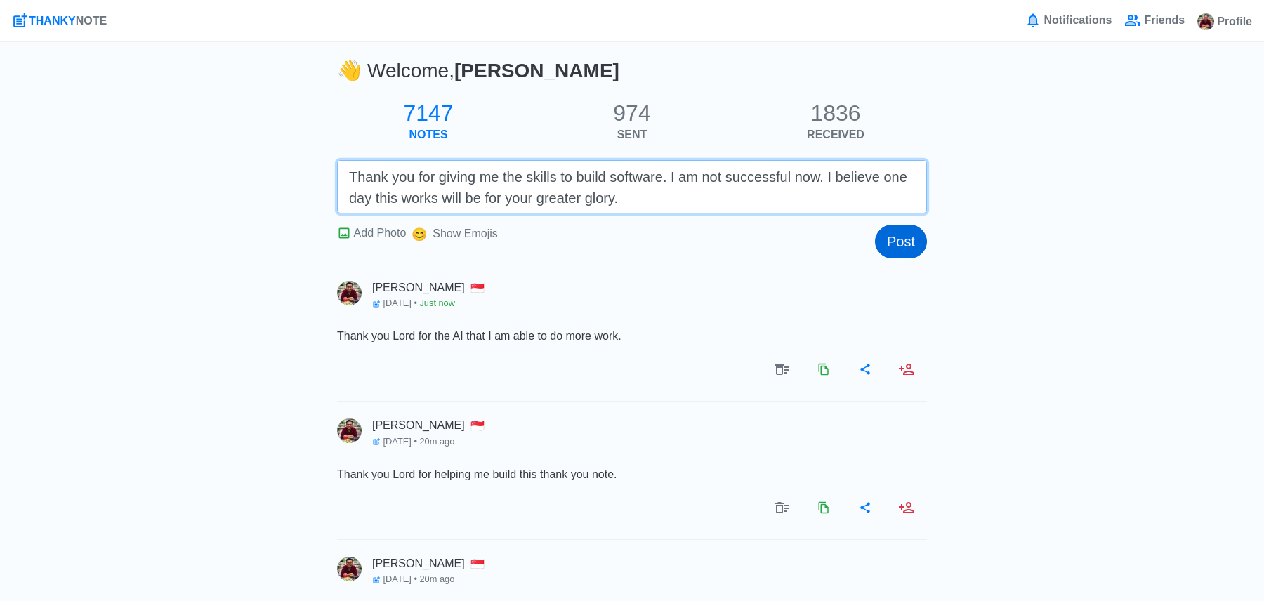
type textarea "Thank you for giving me the skills to build software. I am not successful now. …"
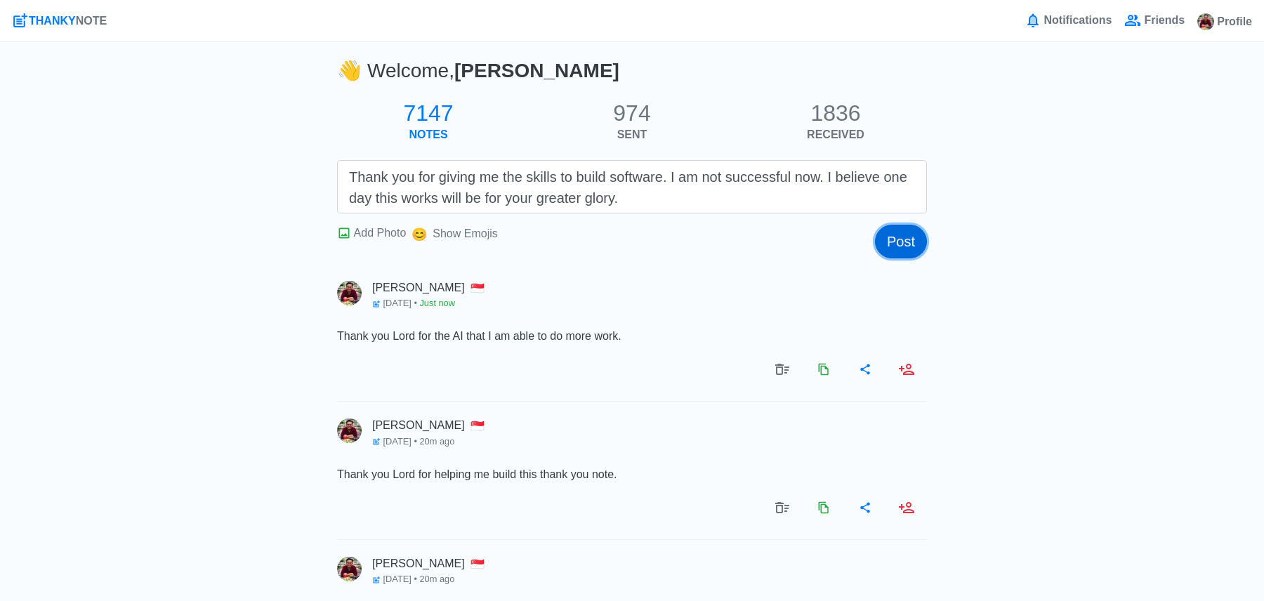
click at [903, 247] on button "Post" at bounding box center [901, 242] width 52 height 34
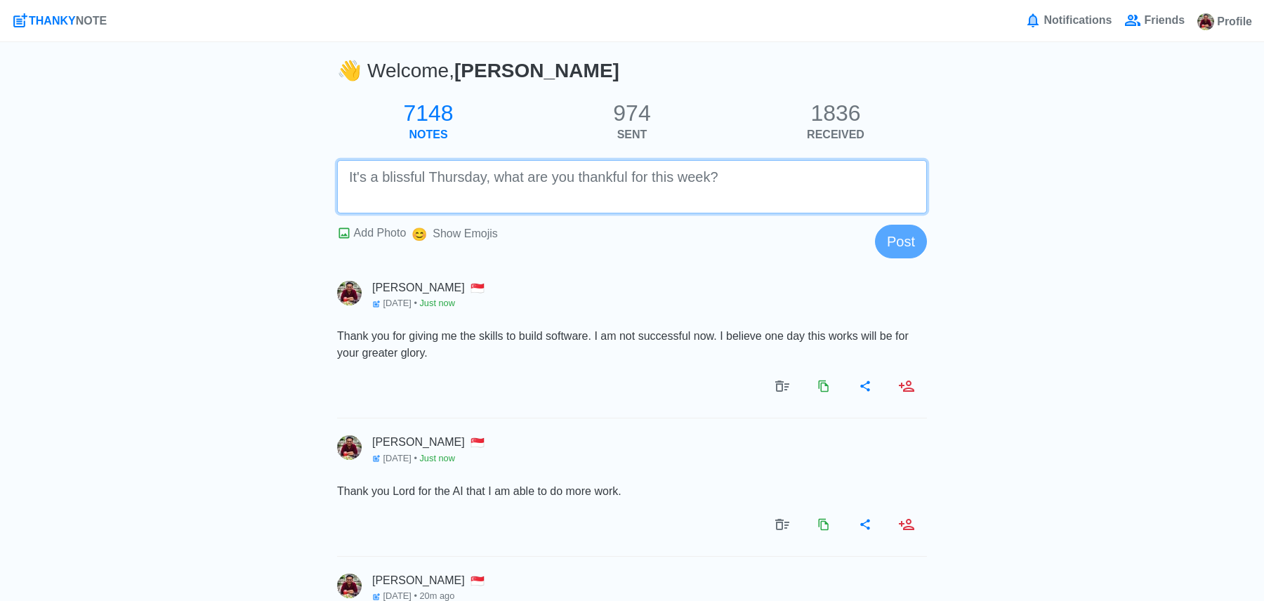
click at [753, 191] on textarea at bounding box center [632, 186] width 590 height 53
paste textarea "Thank you Lord for being here with me, sending for a few angels. And sing the E"
drag, startPoint x: 773, startPoint y: 180, endPoint x: 928, endPoint y: 178, distance: 154.5
type textarea "Thank you Lord for being here with me, sending for a few angels. And Saint [PER…"
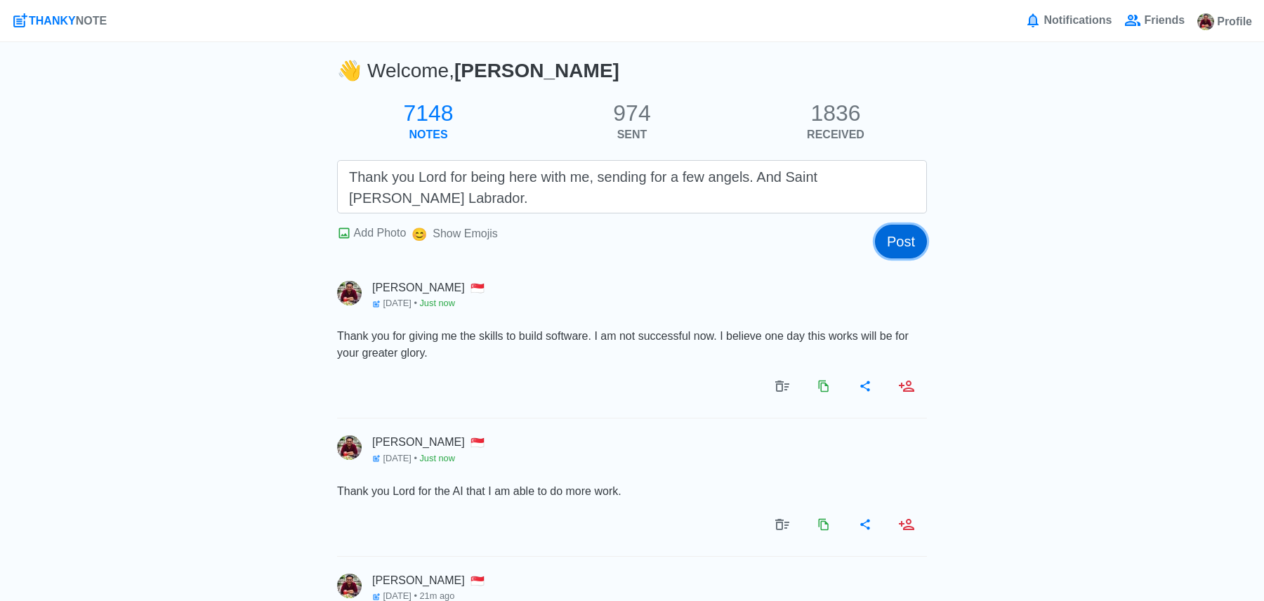
click at [884, 232] on button "Post" at bounding box center [901, 242] width 52 height 34
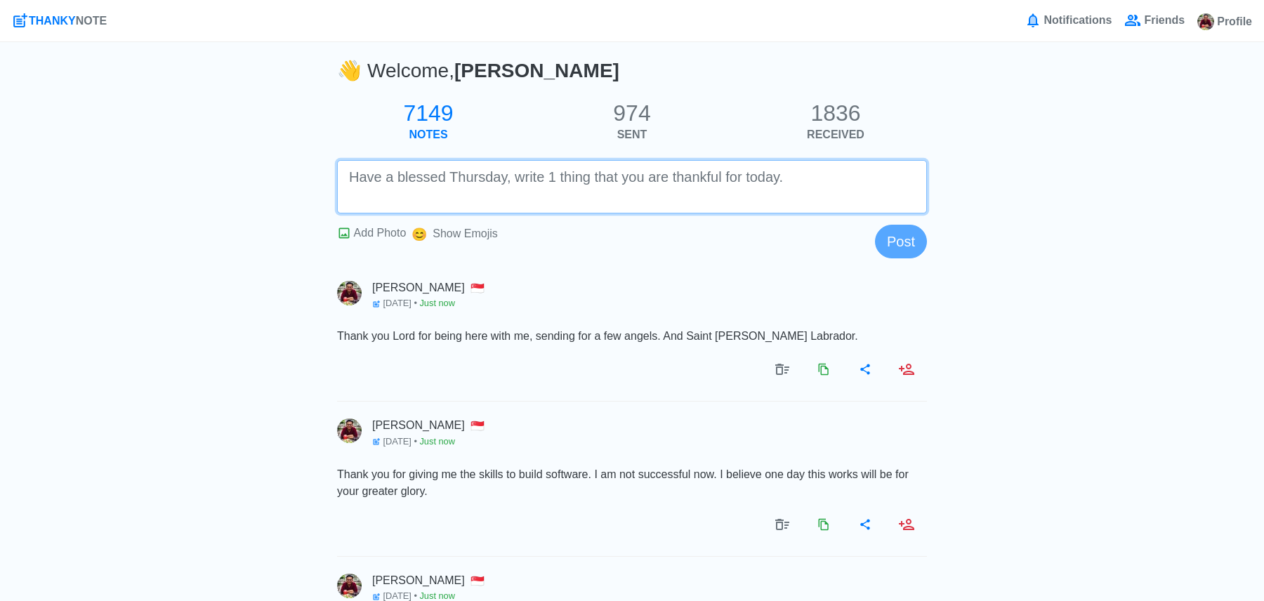
click at [850, 202] on textarea at bounding box center [632, 186] width 590 height 53
paste textarea "Thank you so much. Because I can feel your presence here."
type textarea "Thank you so much. Because I can feel your presence here."
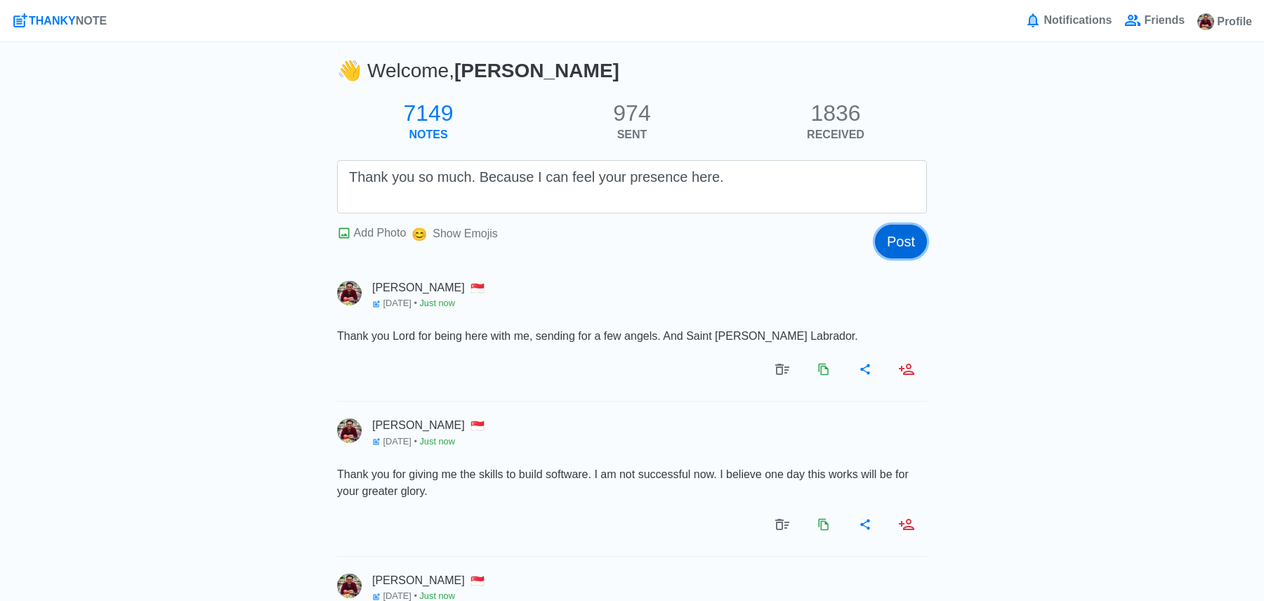
click at [910, 242] on button "Post" at bounding box center [901, 242] width 52 height 34
